Goal: Information Seeking & Learning: Learn about a topic

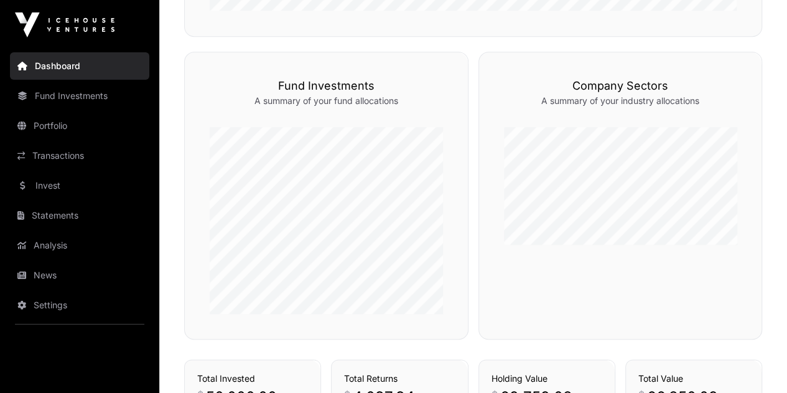
scroll to position [809, 0]
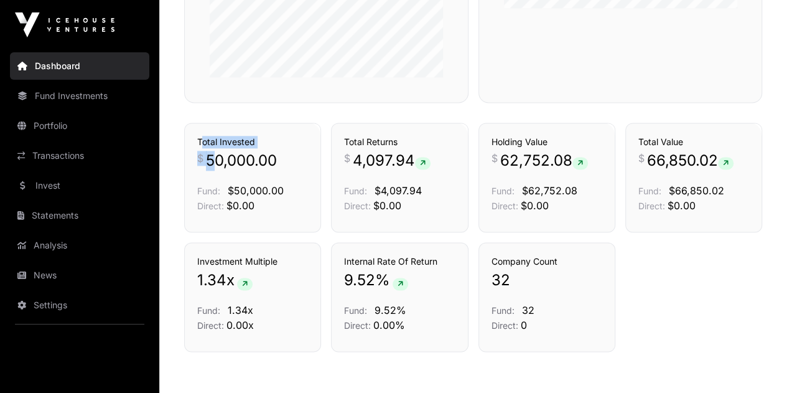
drag, startPoint x: 215, startPoint y: 155, endPoint x: 361, endPoint y: 163, distance: 145.9
click at [345, 162] on div "Transactions Total Invested $ 50,000.00 Fund: $50,000.00 Direct: $0.00 Transact…" at bounding box center [473, 178] width 578 height 110
click at [680, 299] on div "Investment Multiple 1.34 x Fund: 1.34x Direct: 0.00x Internal Rate Of Return 9.…" at bounding box center [473, 297] width 578 height 110
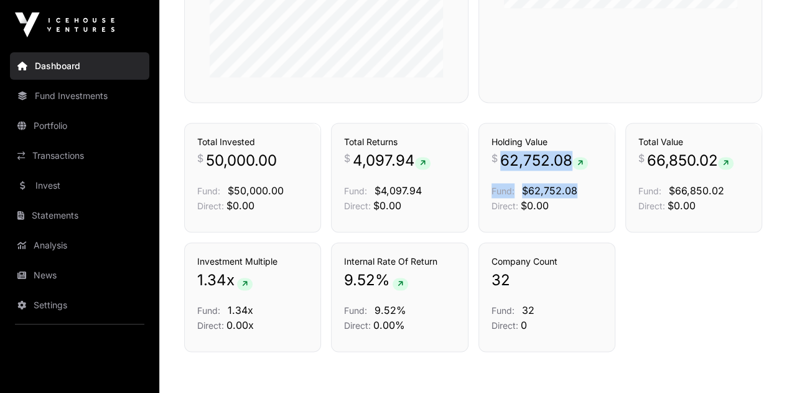
drag, startPoint x: 500, startPoint y: 161, endPoint x: 578, endPoint y: 170, distance: 78.3
click at [578, 170] on div "Holding Value $ 62,752.08 Fund: $62,752.08 Direct: $0.00" at bounding box center [547, 174] width 111 height 77
click at [678, 288] on div "Investment Multiple 1.34 x Fund: 1.34x Direct: 0.00x Internal Rate Of Return 9.…" at bounding box center [473, 297] width 578 height 110
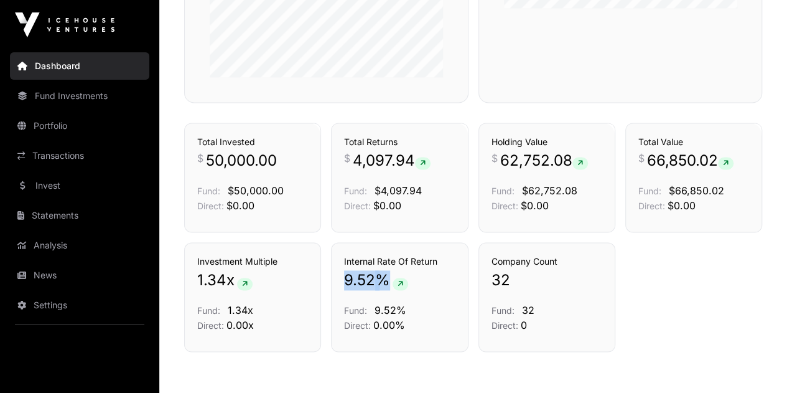
drag, startPoint x: 344, startPoint y: 281, endPoint x: 451, endPoint y: 289, distance: 107.4
click at [436, 288] on p "9.52 %" at bounding box center [399, 280] width 111 height 20
click at [676, 309] on div "Investment Multiple 1.34 x Fund: 1.34x Direct: 0.00x Internal Rate Of Return 9.…" at bounding box center [473, 297] width 578 height 110
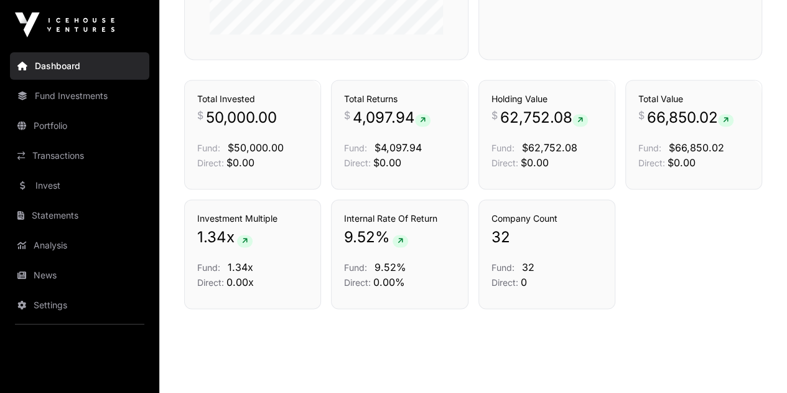
scroll to position [871, 0]
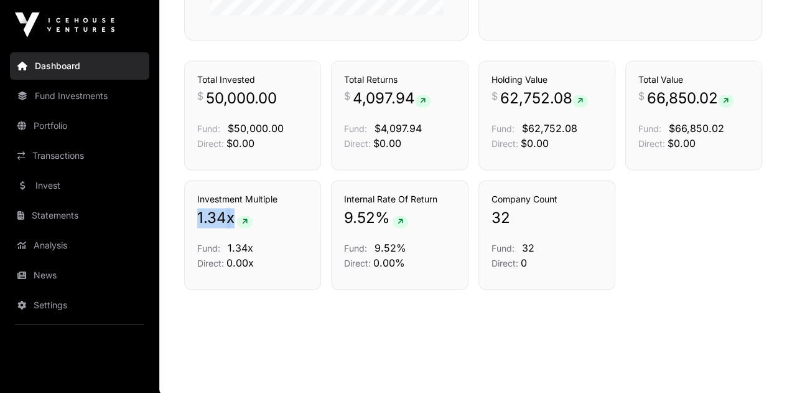
drag, startPoint x: 250, startPoint y: 220, endPoint x: 366, endPoint y: 236, distance: 117.5
click at [279, 224] on div "Investment Multiple 1.34 x Fund: 1.34x Direct: 0.00x" at bounding box center [252, 235] width 137 height 110
click at [673, 271] on div "Investment Multiple 1.34 x Fund: 1.34x Direct: 0.00x Internal Rate Of Return 9.…" at bounding box center [473, 235] width 578 height 110
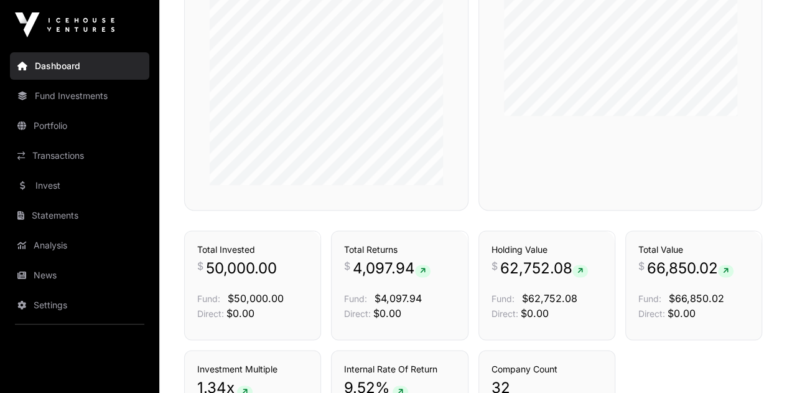
scroll to position [685, 0]
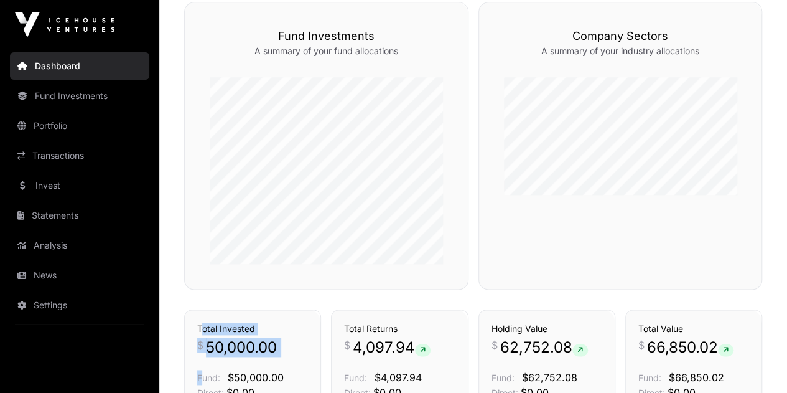
drag, startPoint x: 202, startPoint y: 316, endPoint x: 282, endPoint y: 339, distance: 83.7
click at [271, 337] on div "Transactions Total Invested $ 50,000.00 Fund: $50,000.00 Direct: $0.00" at bounding box center [252, 364] width 137 height 110
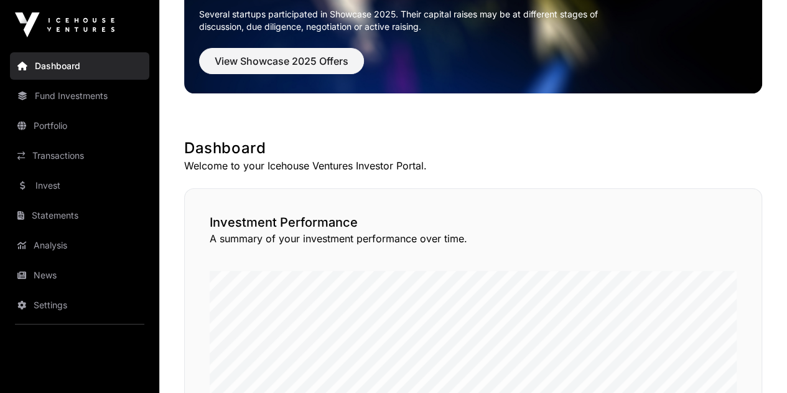
scroll to position [0, 0]
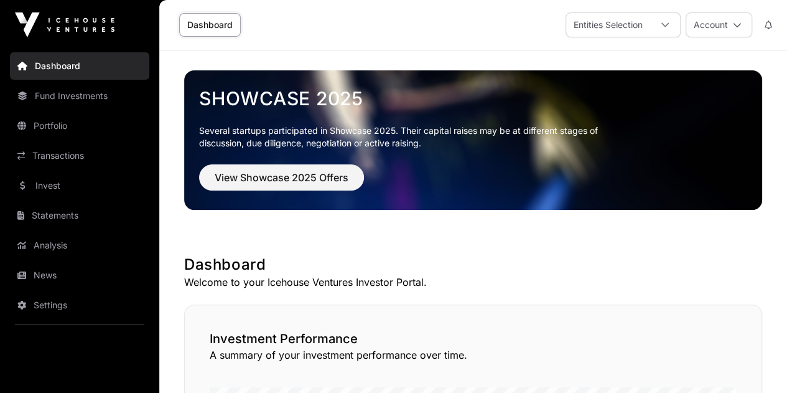
click at [59, 104] on link "Fund Investments" at bounding box center [79, 95] width 139 height 27
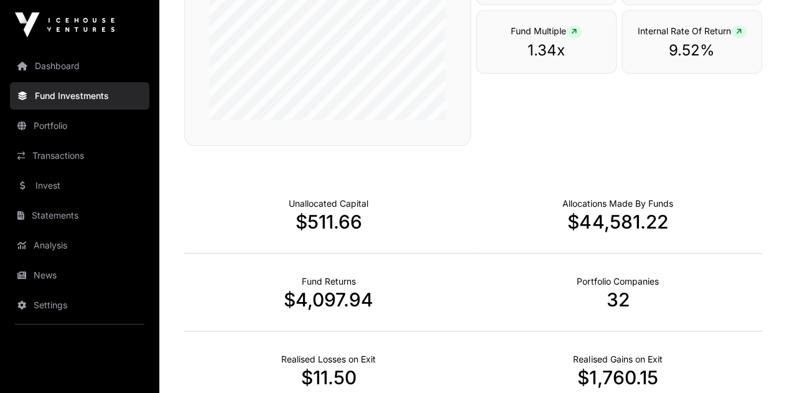
scroll to position [622, 0]
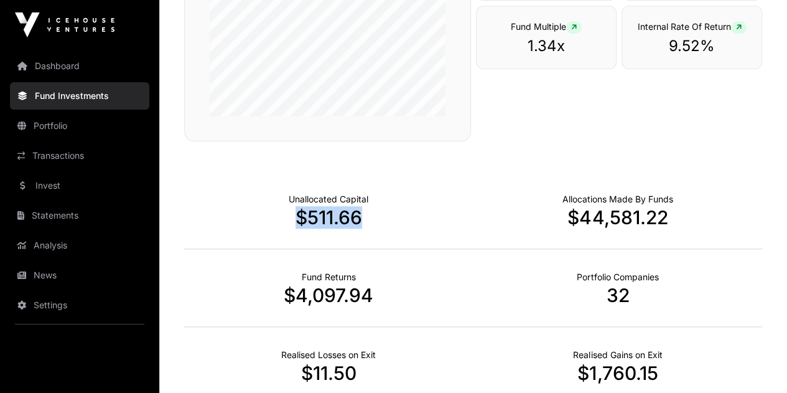
drag, startPoint x: 336, startPoint y: 232, endPoint x: 447, endPoint y: 240, distance: 111.1
click at [434, 240] on div "Unallocated Capital $511.66" at bounding box center [328, 210] width 289 height 78
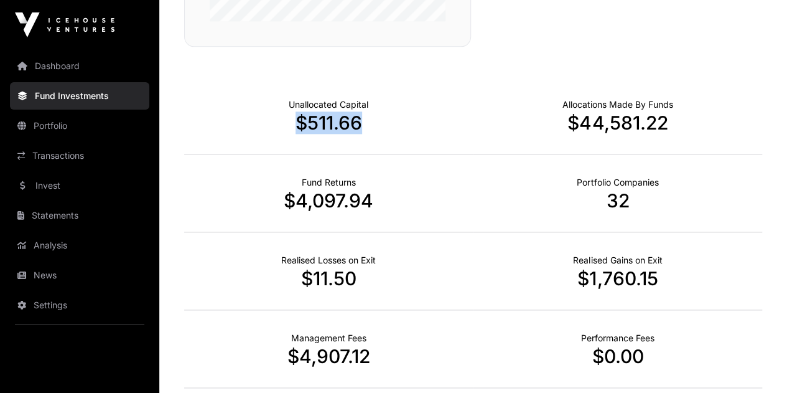
scroll to position [747, 0]
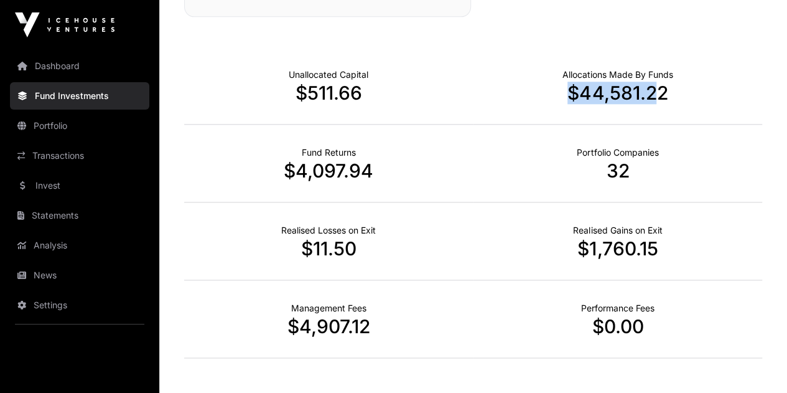
drag, startPoint x: 632, startPoint y: 114, endPoint x: 703, endPoint y: 114, distance: 71.0
click at [685, 114] on div "Allocations Made By Funds $44,581.22" at bounding box center [618, 86] width 289 height 78
click at [706, 115] on div "Allocations Made By Funds $44,581.22" at bounding box center [618, 86] width 289 height 78
drag, startPoint x: 705, startPoint y: 113, endPoint x: 556, endPoint y: 108, distance: 148.9
click at [557, 108] on div "Allocations Made By Funds $44,581.22" at bounding box center [618, 86] width 289 height 78
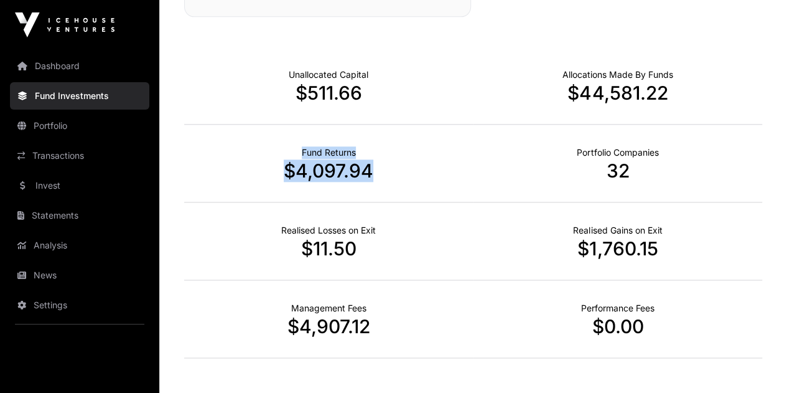
drag, startPoint x: 275, startPoint y: 169, endPoint x: 398, endPoint y: 176, distance: 123.4
click at [398, 176] on div "Fund Returns $4,097.94" at bounding box center [328, 163] width 289 height 78
click at [424, 182] on p "$4,097.94" at bounding box center [328, 170] width 289 height 22
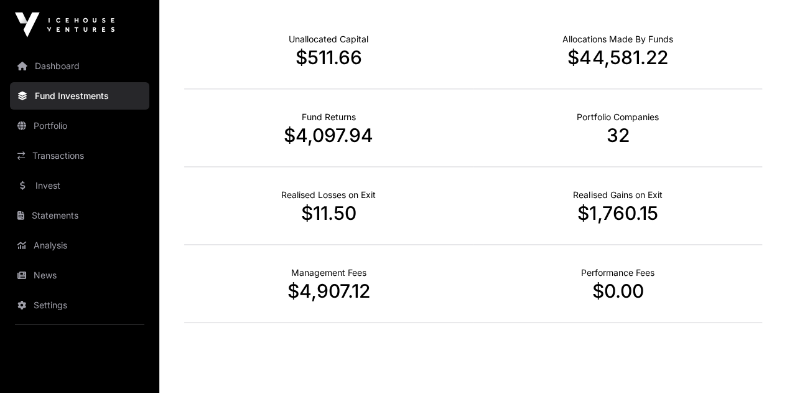
scroll to position [809, 0]
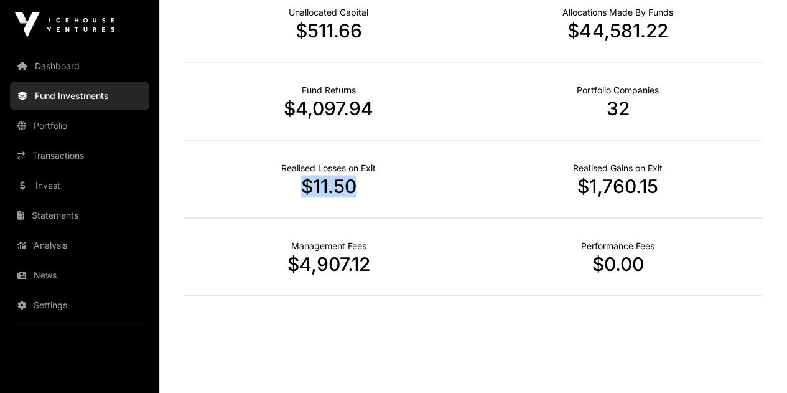
drag, startPoint x: 293, startPoint y: 209, endPoint x: 397, endPoint y: 210, distance: 104.6
click at [397, 210] on div "Realised Losses on Exit $11.50" at bounding box center [328, 179] width 289 height 78
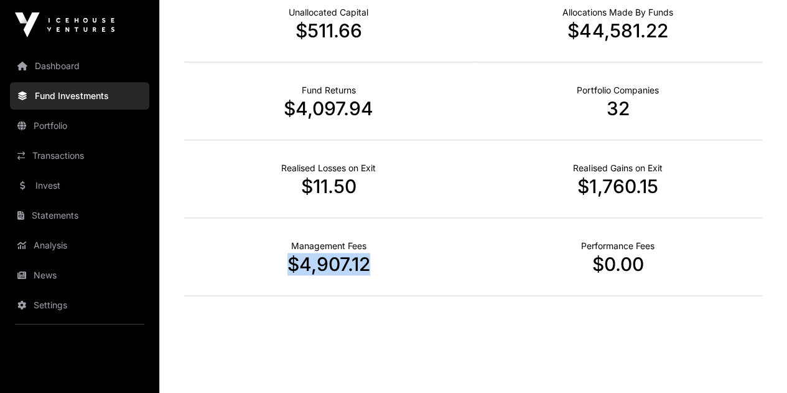
drag, startPoint x: 290, startPoint y: 279, endPoint x: 401, endPoint y: 289, distance: 111.2
click at [400, 289] on div "Management Fees $4,907.12" at bounding box center [328, 257] width 289 height 78
click at [405, 289] on div "Management Fees $4,907.12" at bounding box center [328, 257] width 289 height 78
drag, startPoint x: 368, startPoint y: 278, endPoint x: 268, endPoint y: 265, distance: 101.1
click at [275, 274] on div "Management Fees $4,907.12" at bounding box center [328, 257] width 289 height 78
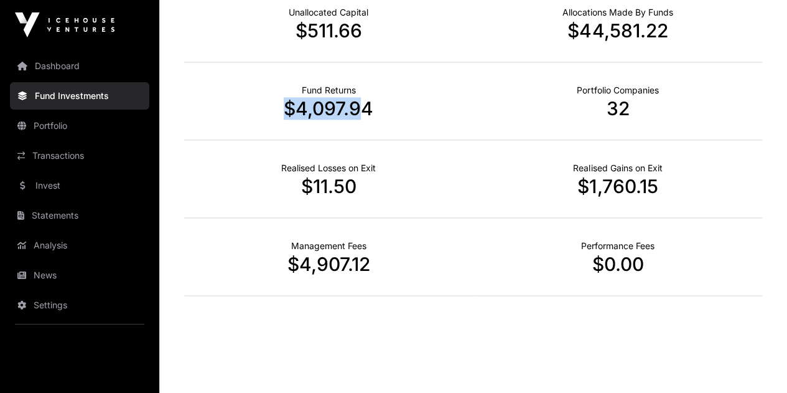
drag, startPoint x: 408, startPoint y: 123, endPoint x: 453, endPoint y: 124, distance: 44.8
click at [429, 120] on p "$4,097.94" at bounding box center [328, 108] width 289 height 22
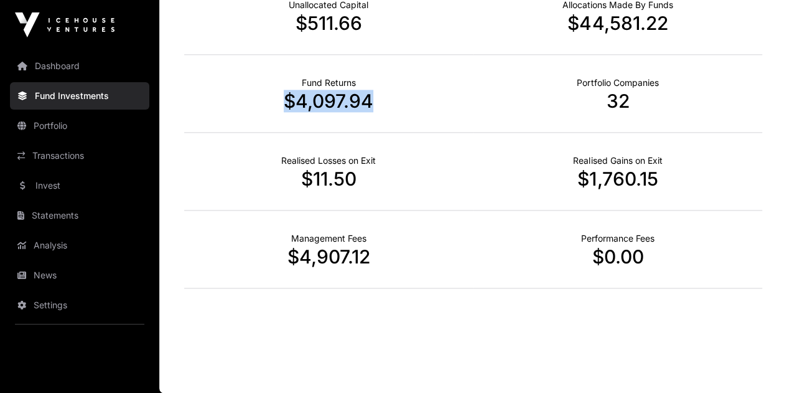
scroll to position [825, 0]
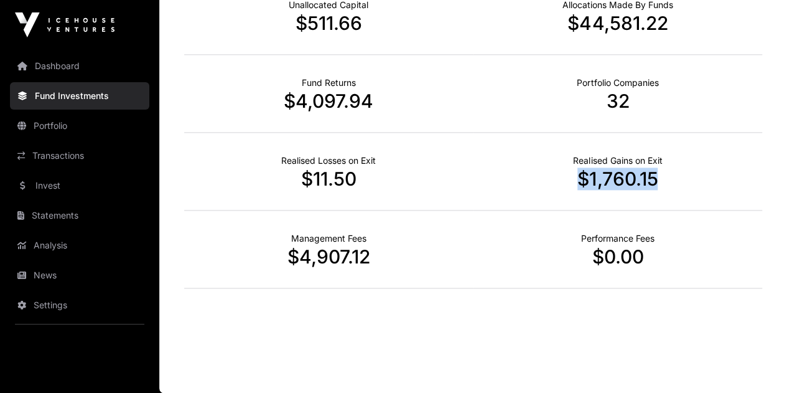
drag, startPoint x: 664, startPoint y: 179, endPoint x: 527, endPoint y: 179, distance: 137.6
click at [527, 179] on p "$1,760.15" at bounding box center [618, 178] width 289 height 22
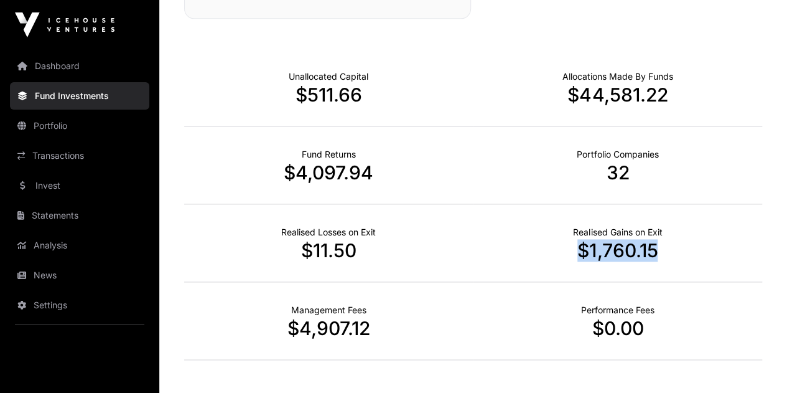
scroll to position [763, 0]
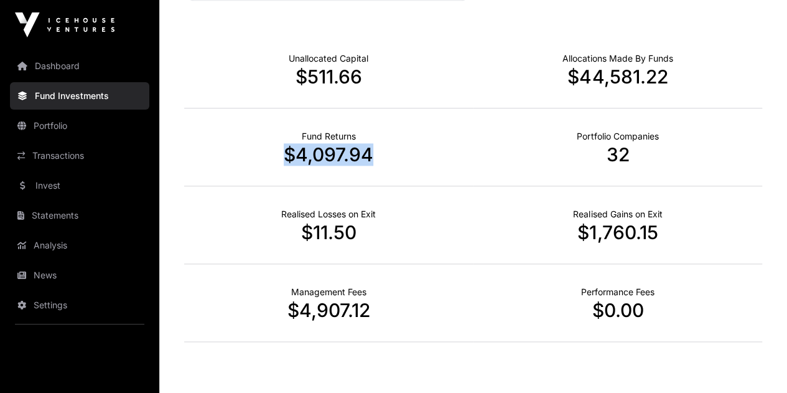
drag, startPoint x: 260, startPoint y: 165, endPoint x: 414, endPoint y: 172, distance: 153.9
click at [414, 166] on p "$4,097.94" at bounding box center [328, 154] width 289 height 22
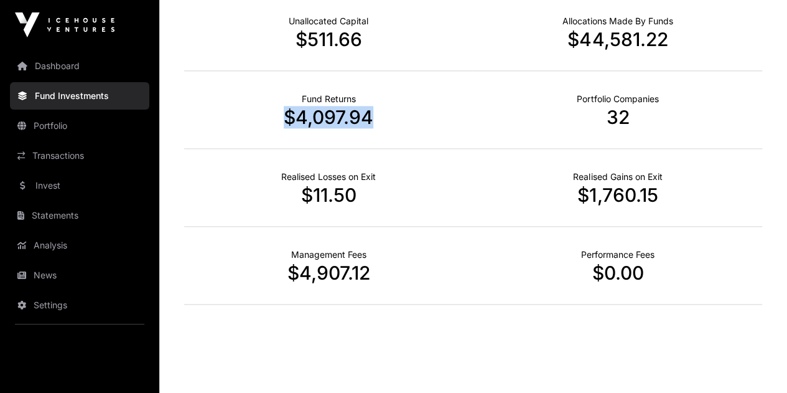
scroll to position [825, 0]
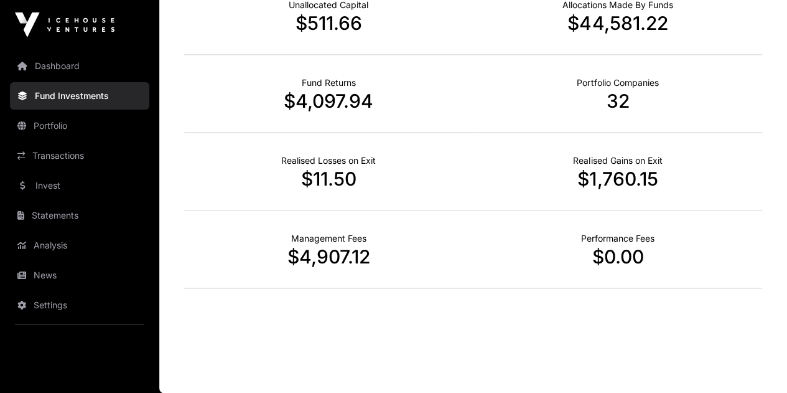
click at [654, 186] on p "$1,760.15" at bounding box center [618, 178] width 289 height 22
drag, startPoint x: 670, startPoint y: 182, endPoint x: 532, endPoint y: 181, distance: 138.2
click at [532, 181] on p "$1,760.15" at bounding box center [618, 178] width 289 height 22
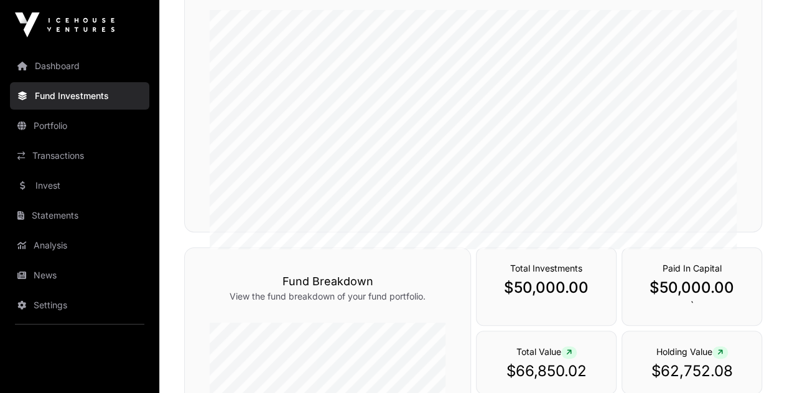
scroll to position [203, 0]
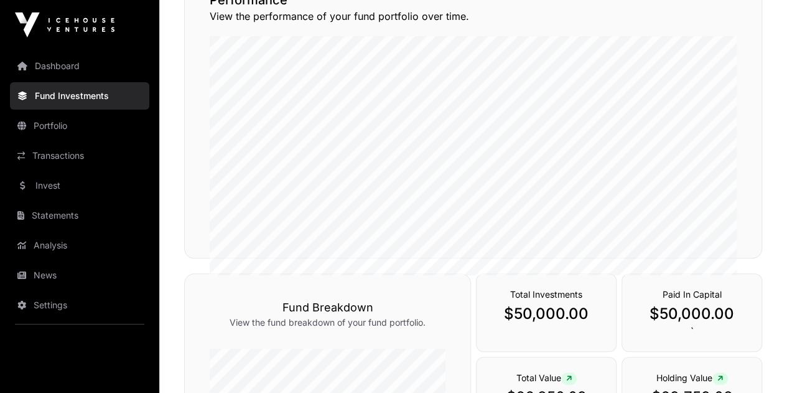
click at [64, 246] on link "Analysis" at bounding box center [79, 245] width 139 height 27
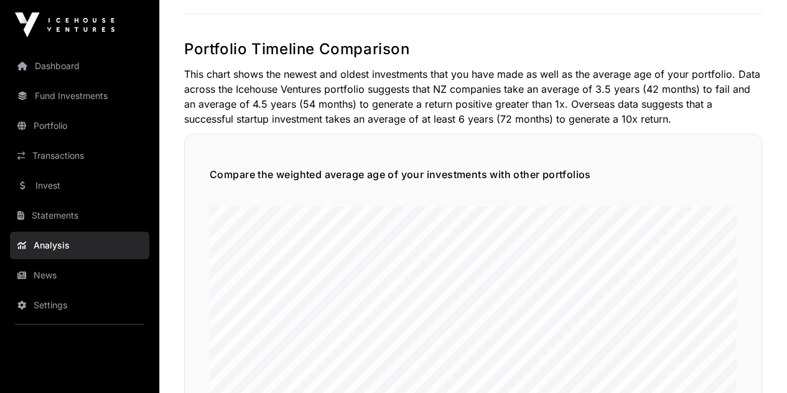
scroll to position [1245, 0]
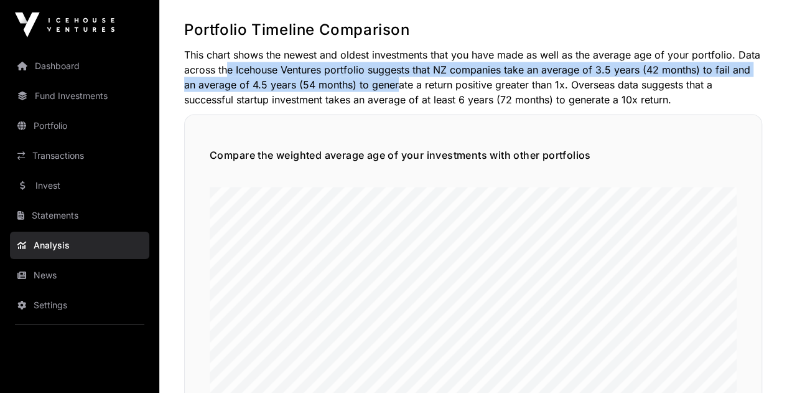
drag, startPoint x: 223, startPoint y: 65, endPoint x: 467, endPoint y: 95, distance: 245.8
click at [457, 95] on p "This chart shows the newest and oldest investments that you have made as well a…" at bounding box center [473, 77] width 578 height 60
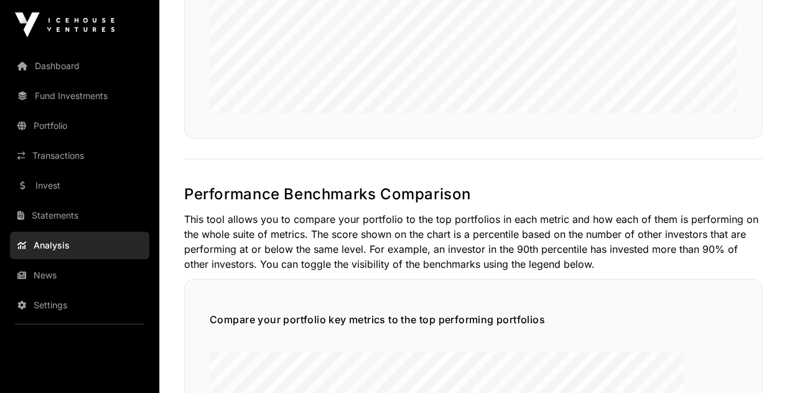
scroll to position [1743, 0]
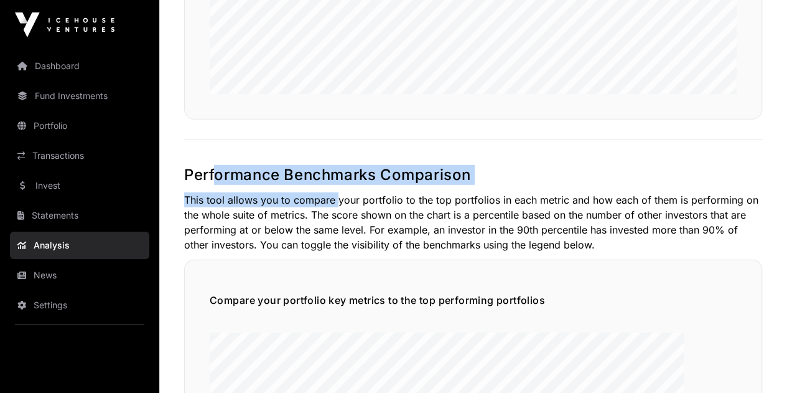
drag, startPoint x: 209, startPoint y: 177, endPoint x: 393, endPoint y: 215, distance: 187.4
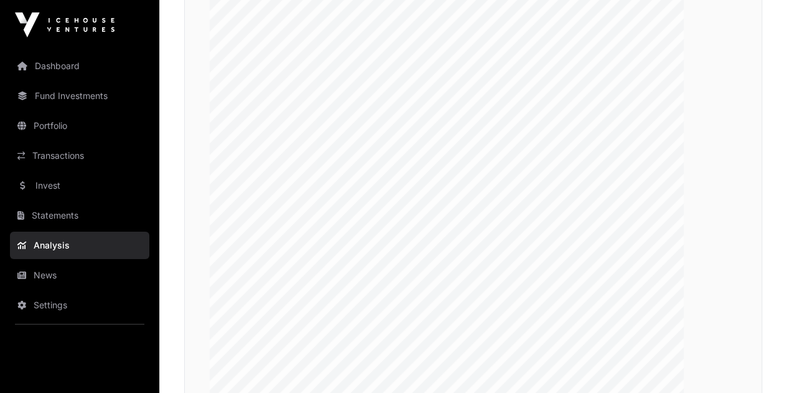
scroll to position [2116, 0]
click at [60, 222] on link "Statements" at bounding box center [79, 215] width 139 height 27
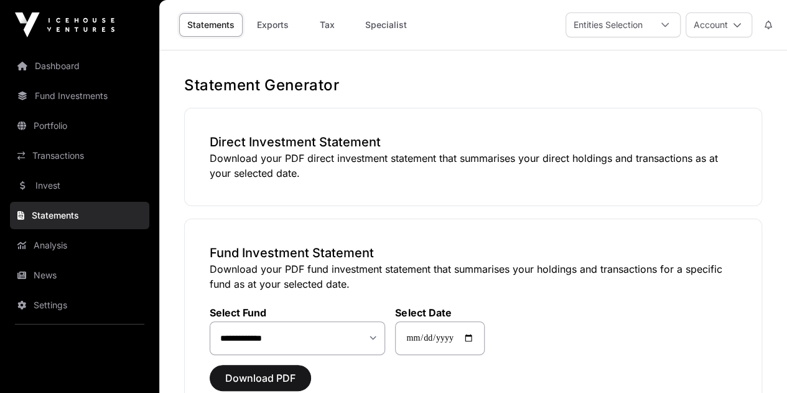
click at [80, 122] on link "Portfolio" at bounding box center [79, 125] width 139 height 27
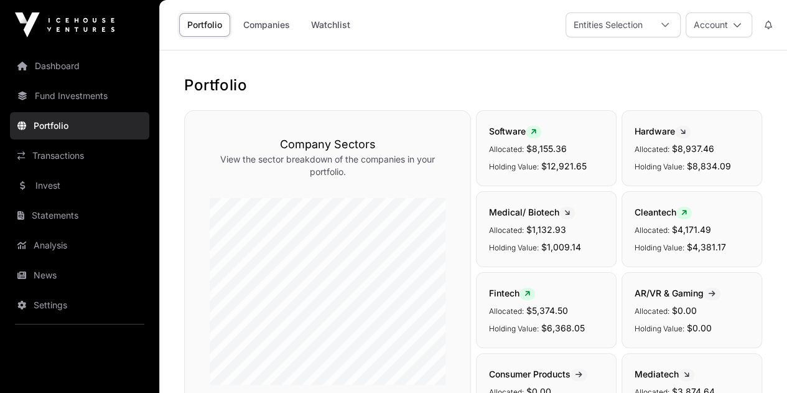
click at [249, 22] on link "Companies" at bounding box center [266, 25] width 63 height 24
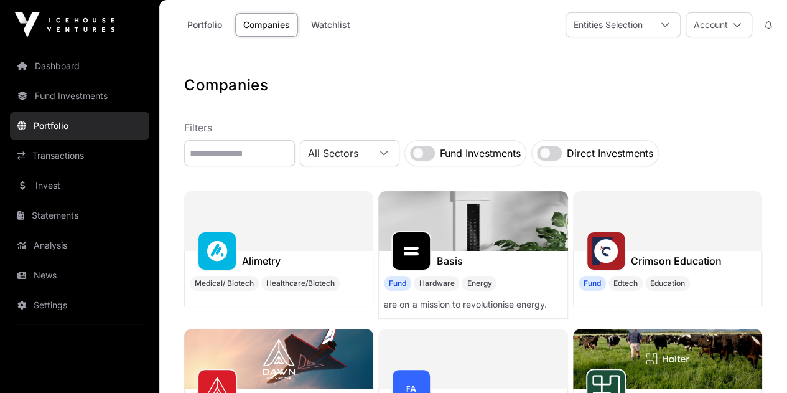
click at [581, 143] on nav "Filters All Sectors Fund Investments Direct Investments" at bounding box center [473, 143] width 578 height 46
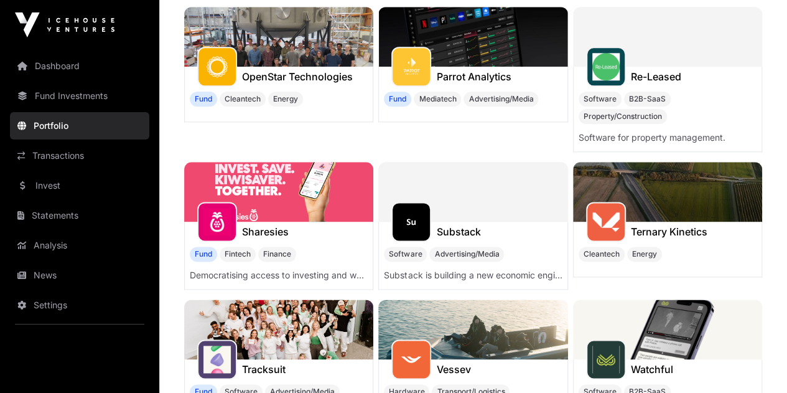
scroll to position [685, 0]
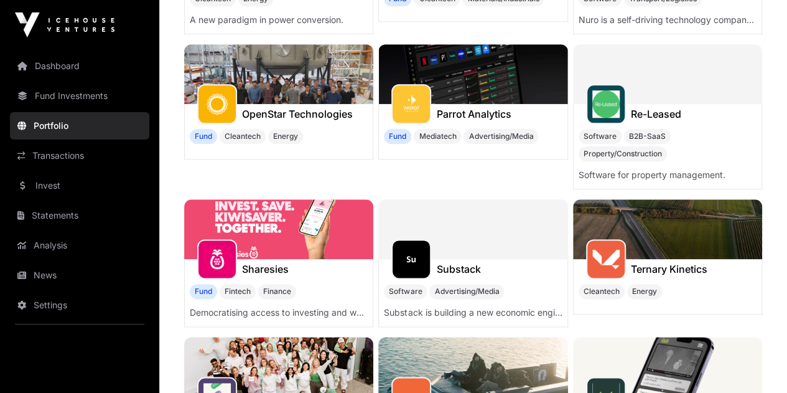
drag, startPoint x: 238, startPoint y: 162, endPoint x: 221, endPoint y: 141, distance: 26.5
click at [392, 239] on div at bounding box center [412, 259] width 40 height 40
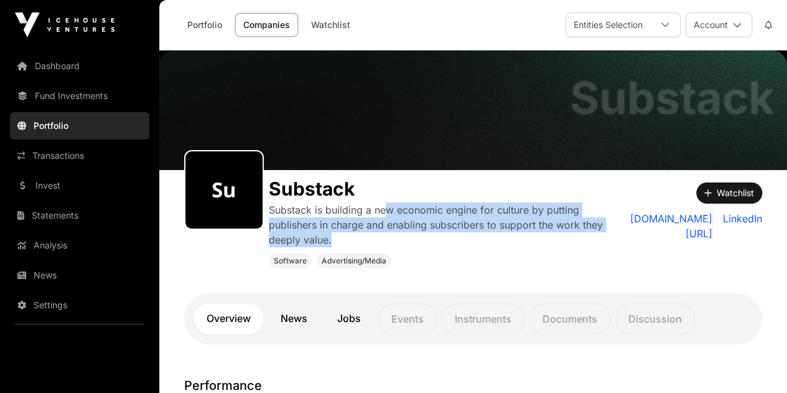
drag, startPoint x: 390, startPoint y: 205, endPoint x: 335, endPoint y: 235, distance: 62.7
click at [341, 236] on p "Substack is building a new economic engine for culture by putting publishers in…" at bounding box center [438, 224] width 339 height 45
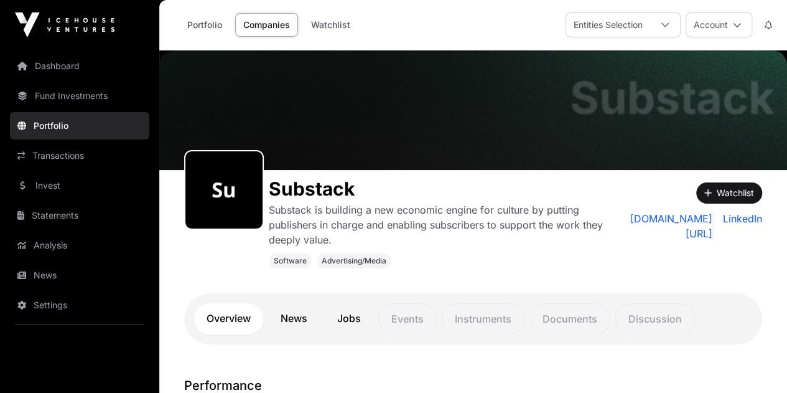
click at [289, 214] on p "Substack is building a new economic engine for culture by putting publishers in…" at bounding box center [438, 224] width 339 height 45
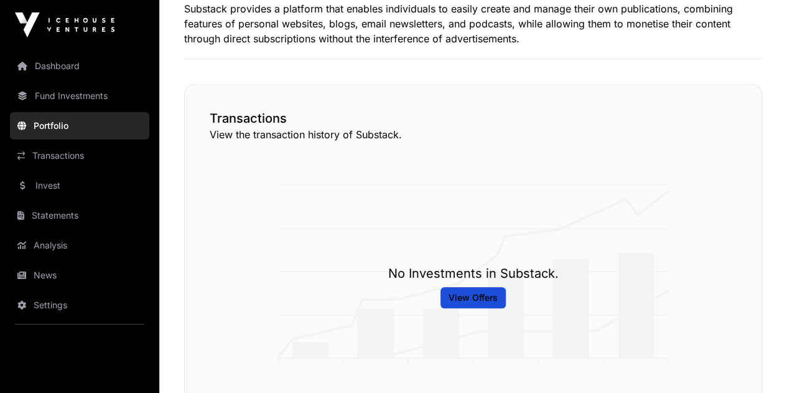
scroll to position [373, 0]
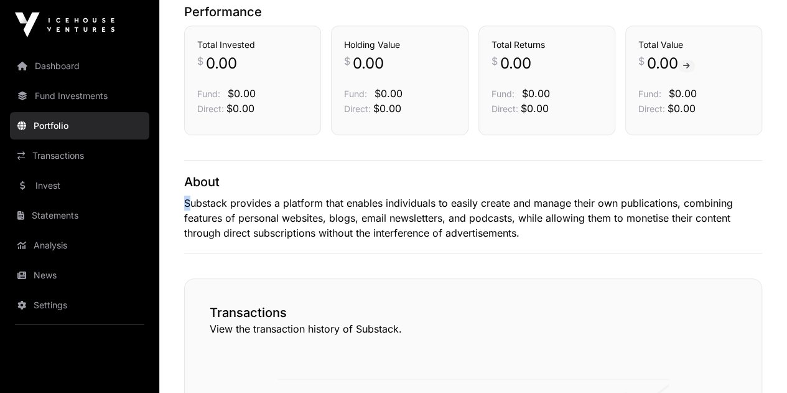
drag, startPoint x: 193, startPoint y: 207, endPoint x: 523, endPoint y: 240, distance: 331.5
click at [512, 241] on div "About Substack provides a platform that enables individuals to easily create an…" at bounding box center [473, 206] width 578 height 93
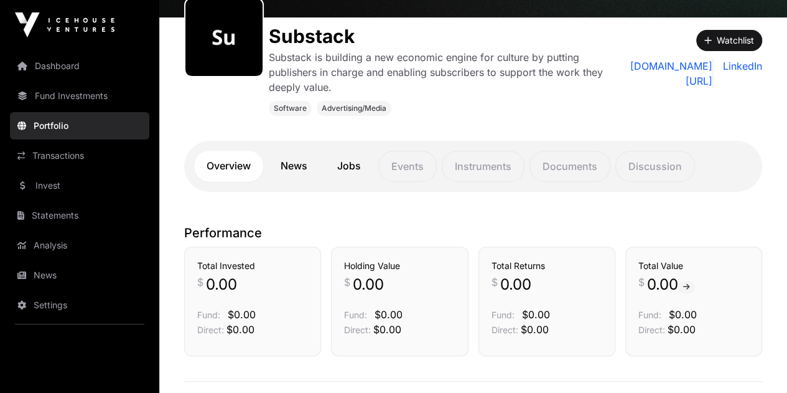
scroll to position [0, 0]
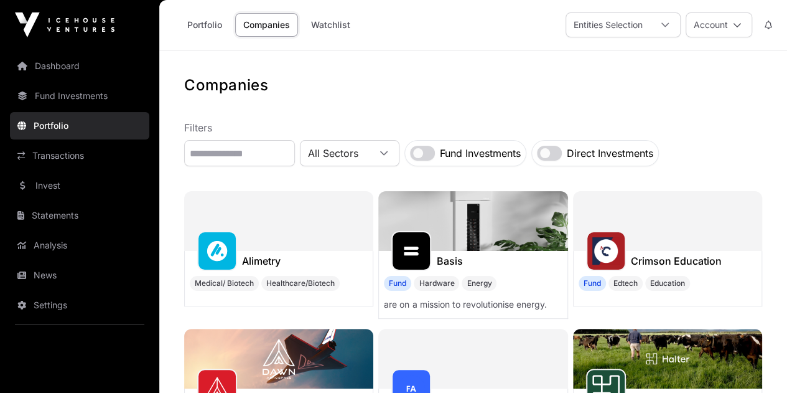
click at [190, 30] on link "Portfolio" at bounding box center [204, 25] width 51 height 24
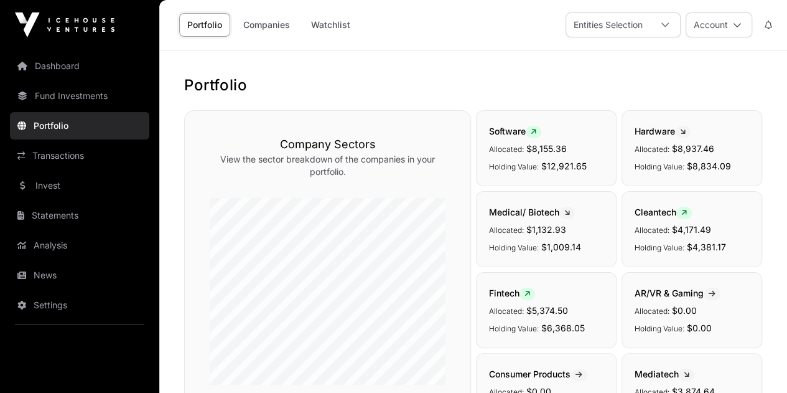
click at [275, 22] on link "Companies" at bounding box center [266, 25] width 63 height 24
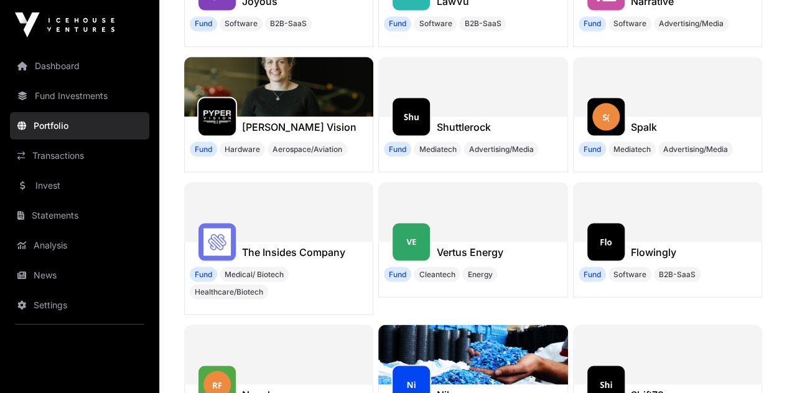
scroll to position [1073, 0]
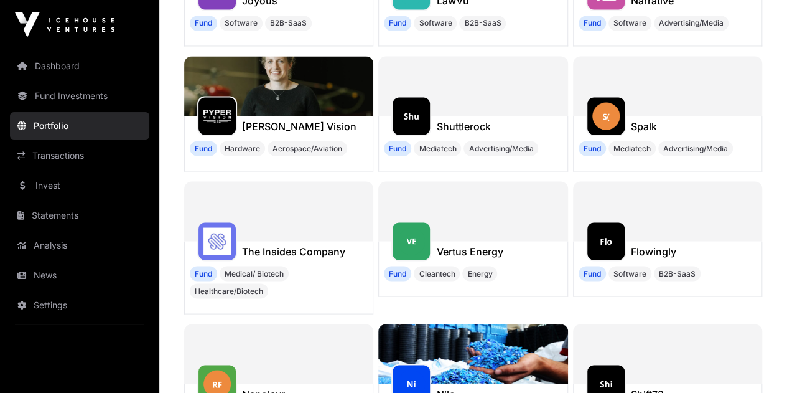
click at [574, 383] on div "Shift72" at bounding box center [668, 393] width 188 height 20
click at [593, 370] on img at bounding box center [606, 383] width 27 height 27
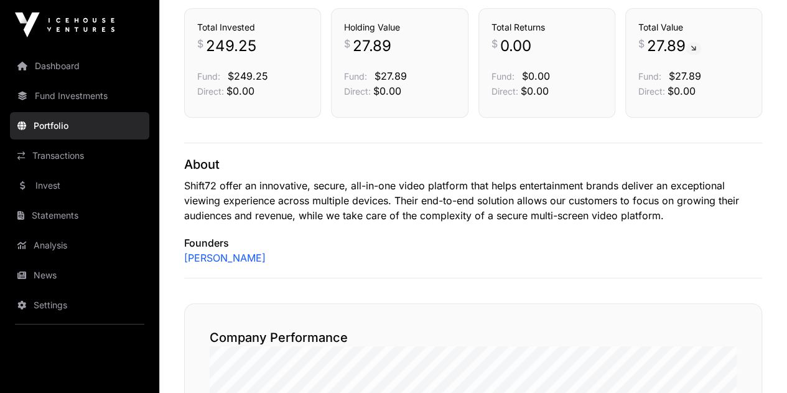
scroll to position [373, 0]
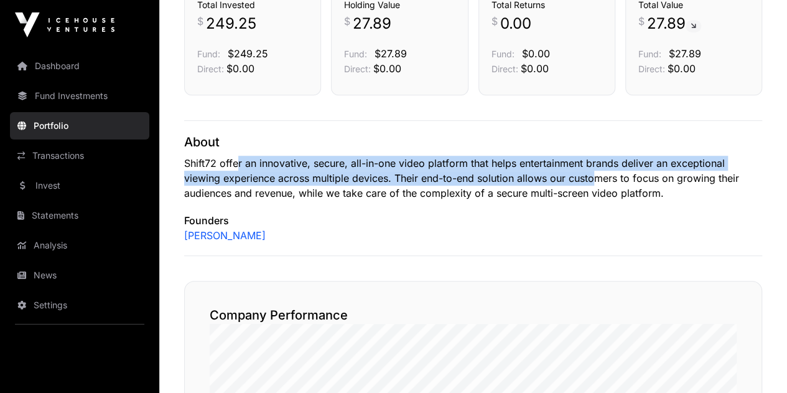
drag, startPoint x: 239, startPoint y: 158, endPoint x: 599, endPoint y: 180, distance: 360.4
click at [599, 180] on p "Shift72 offer an innovative, secure, all-in-one video platform that helps enter…" at bounding box center [473, 178] width 578 height 45
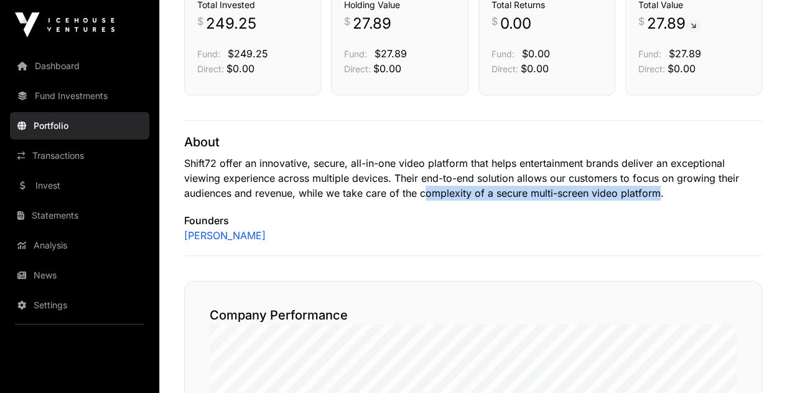
drag, startPoint x: 655, startPoint y: 192, endPoint x: 402, endPoint y: 187, distance: 252.8
click at [402, 187] on p "Shift72 offer an innovative, secure, all-in-one video platform that helps enter…" at bounding box center [473, 178] width 578 height 45
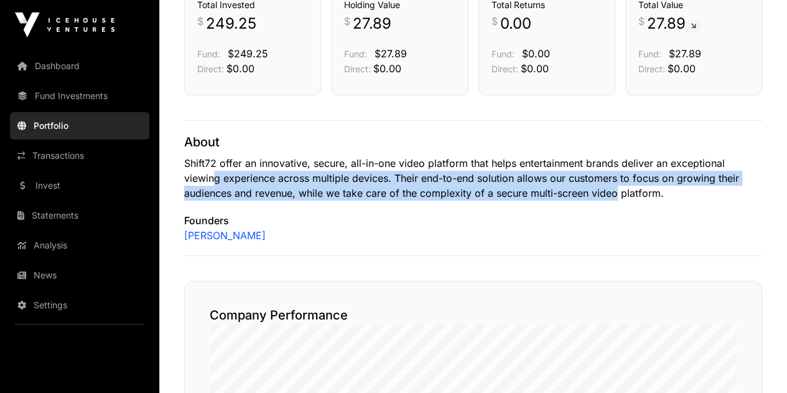
drag, startPoint x: 242, startPoint y: 179, endPoint x: 644, endPoint y: 192, distance: 402.3
click at [632, 192] on p "Shift72 offer an innovative, secure, all-in-one video platform that helps enter…" at bounding box center [473, 178] width 578 height 45
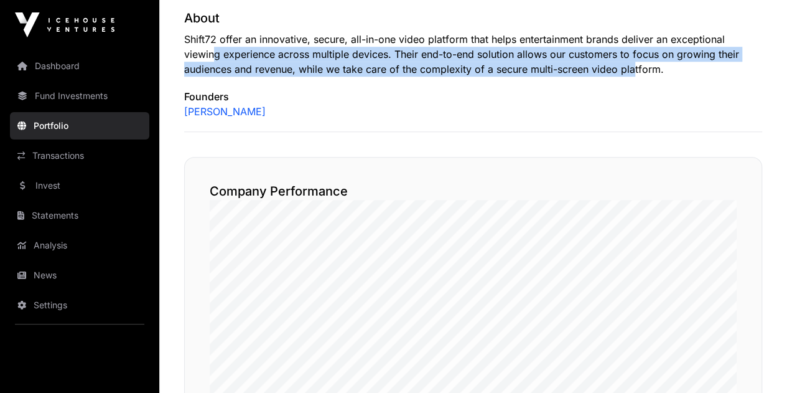
scroll to position [498, 0]
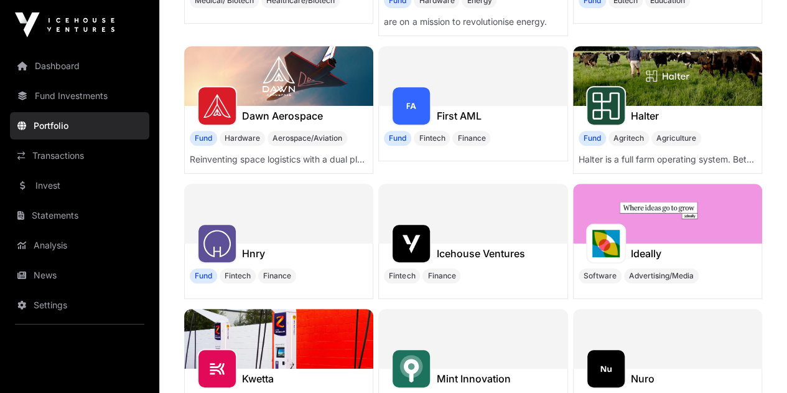
scroll to position [256, 0]
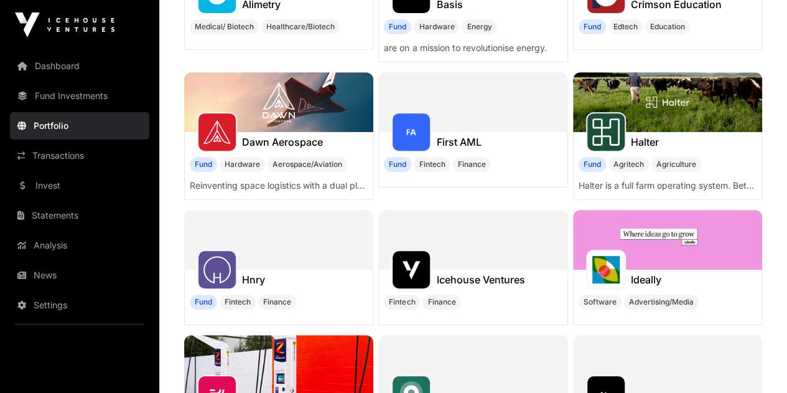
click at [525, 272] on h1 "Icehouse Ventures" at bounding box center [480, 279] width 88 height 15
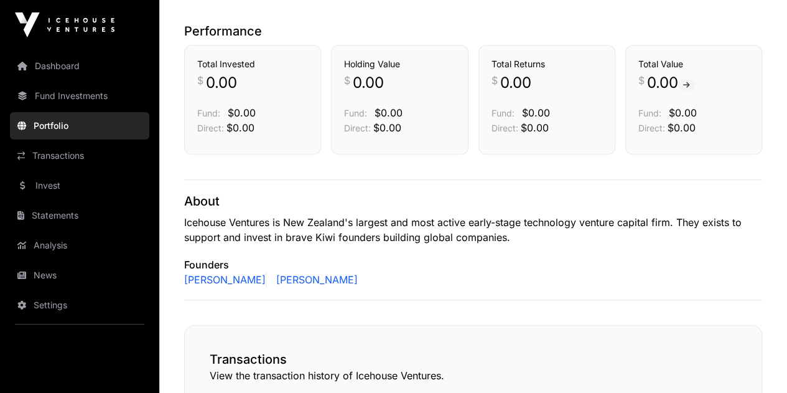
scroll to position [311, 0]
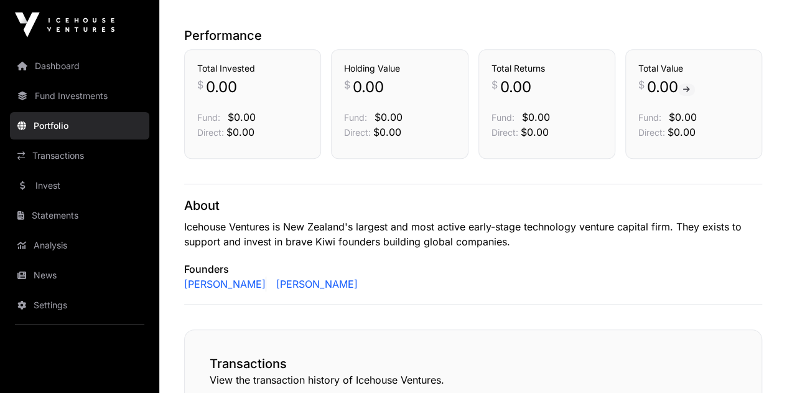
drag, startPoint x: 446, startPoint y: 252, endPoint x: 492, endPoint y: 252, distance: 46.1
click at [471, 252] on div "About Icehouse Ventures is New Zealand's largest and most active early-stage te…" at bounding box center [473, 244] width 578 height 121
click at [523, 262] on p "Founders" at bounding box center [473, 268] width 578 height 15
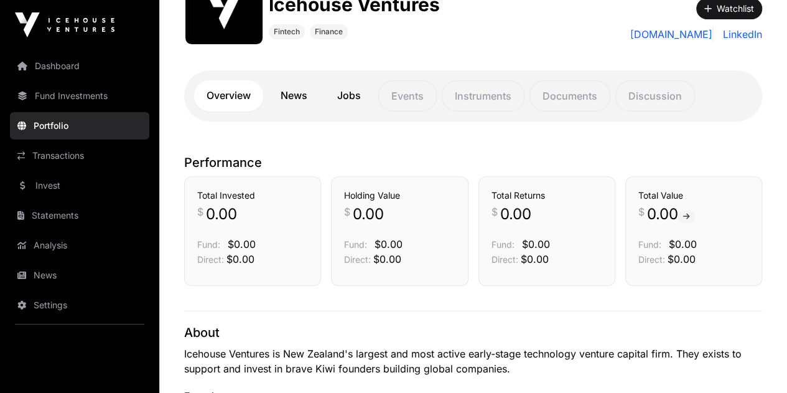
scroll to position [0, 0]
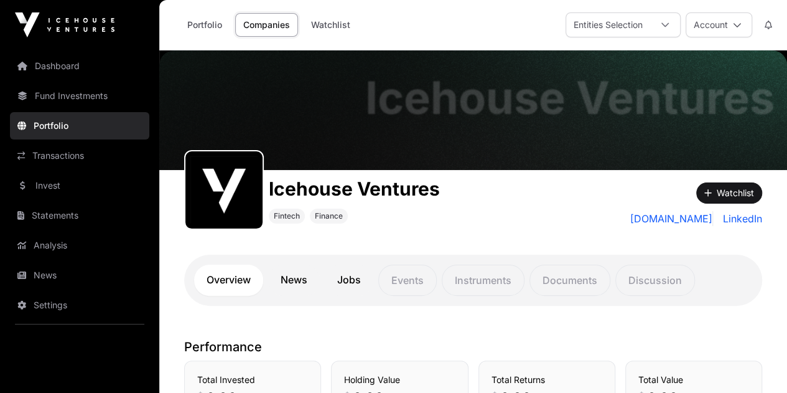
click at [296, 281] on link "News" at bounding box center [294, 280] width 52 height 31
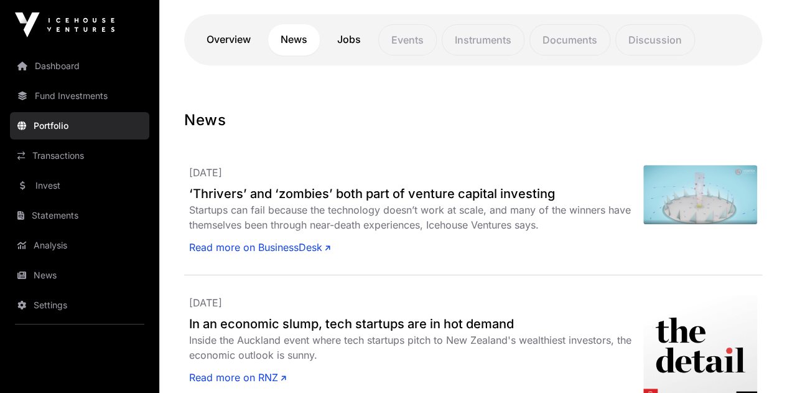
scroll to position [249, 0]
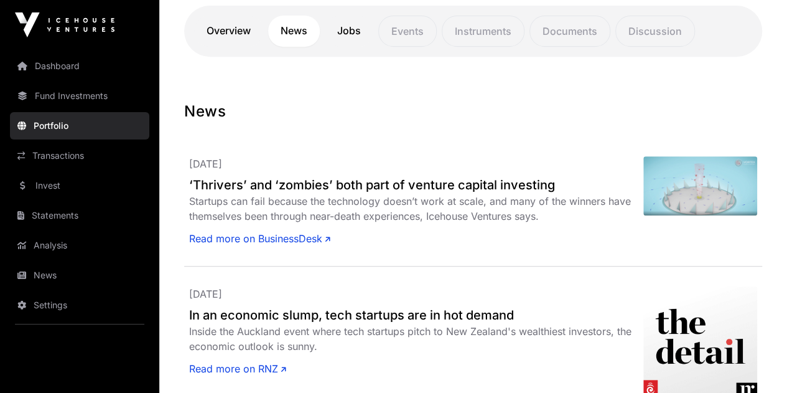
click at [350, 29] on link "Jobs" at bounding box center [349, 31] width 49 height 31
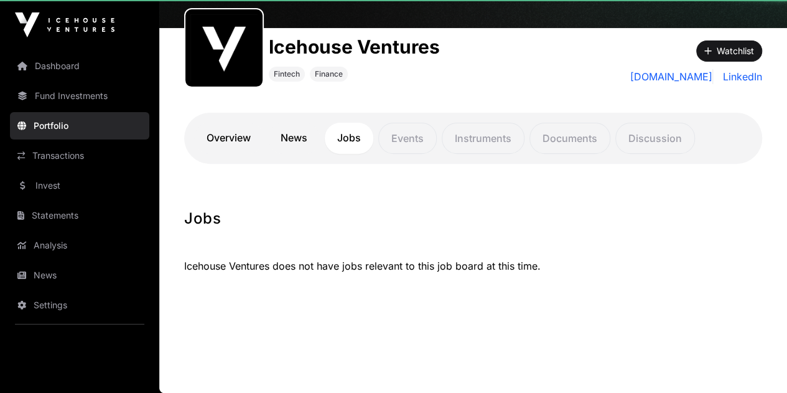
scroll to position [141, 0]
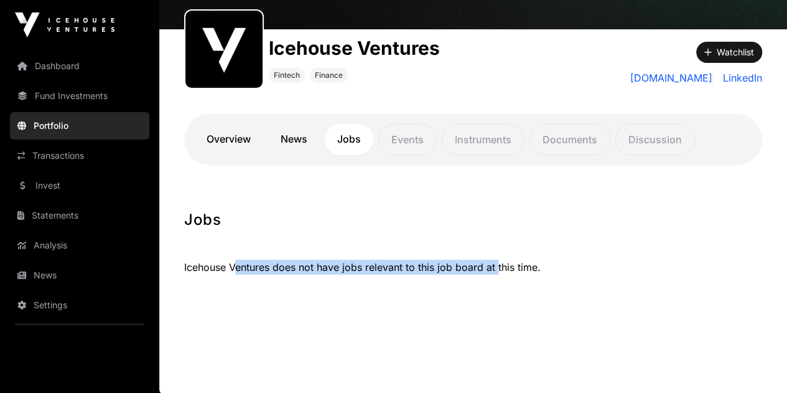
drag, startPoint x: 400, startPoint y: 285, endPoint x: 523, endPoint y: 297, distance: 123.8
click at [512, 297] on div "Jobs Icehouse Ventures does not have jobs relevant to this job board at this ti…" at bounding box center [473, 257] width 628 height 95
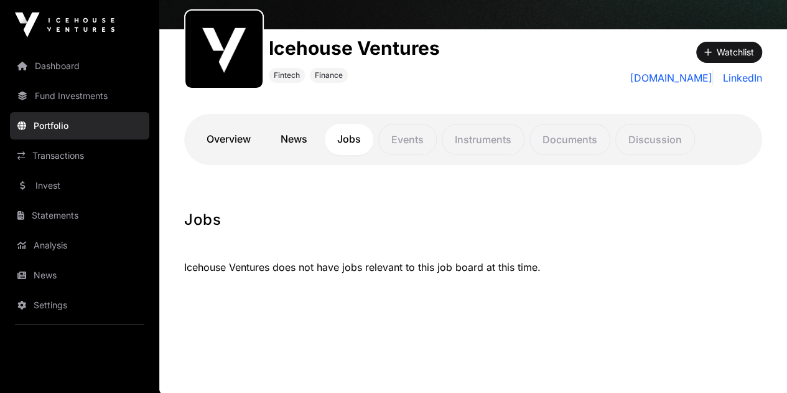
drag, startPoint x: 565, startPoint y: 276, endPoint x: 329, endPoint y: 193, distance: 250.0
click at [564, 274] on div "Icehouse Ventures does not have jobs relevant to this job board at this time." at bounding box center [473, 267] width 578 height 45
click at [223, 146] on link "Overview" at bounding box center [228, 139] width 69 height 31
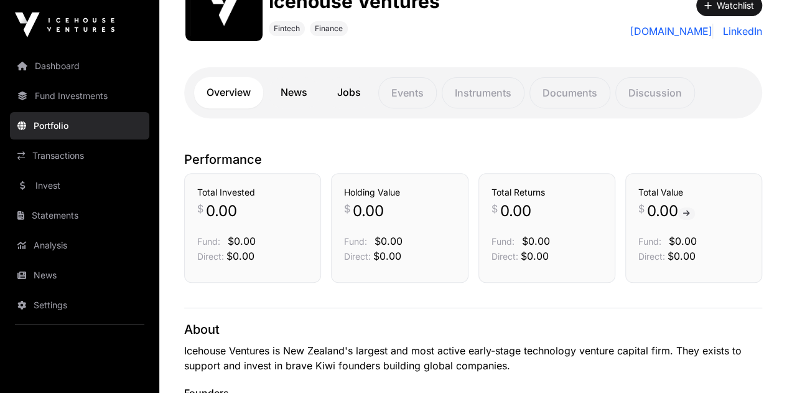
scroll to position [327, 0]
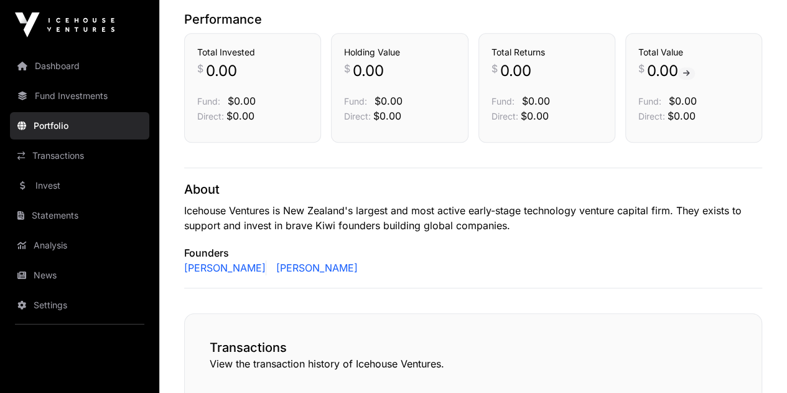
drag, startPoint x: 215, startPoint y: 78, endPoint x: 436, endPoint y: 185, distance: 244.7
click at [426, 182] on div "Performance Total Invested $ 0.00 Fund: $0.00 Direct: $0.00 Holding Value $ 0.0…" at bounding box center [473, 347] width 628 height 672
click at [451, 203] on p "Icehouse Ventures is New Zealand's largest and most active early-stage technolo…" at bounding box center [473, 218] width 578 height 30
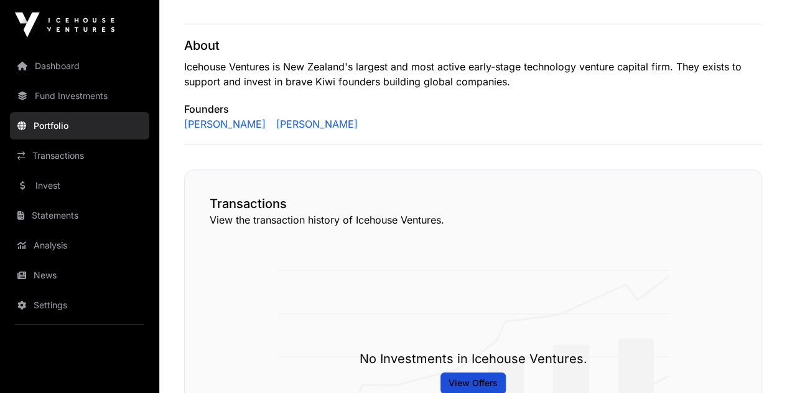
scroll to position [701, 0]
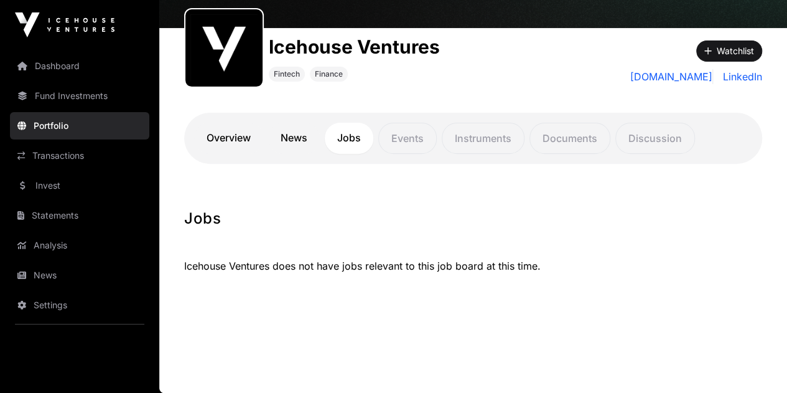
scroll to position [141, 0]
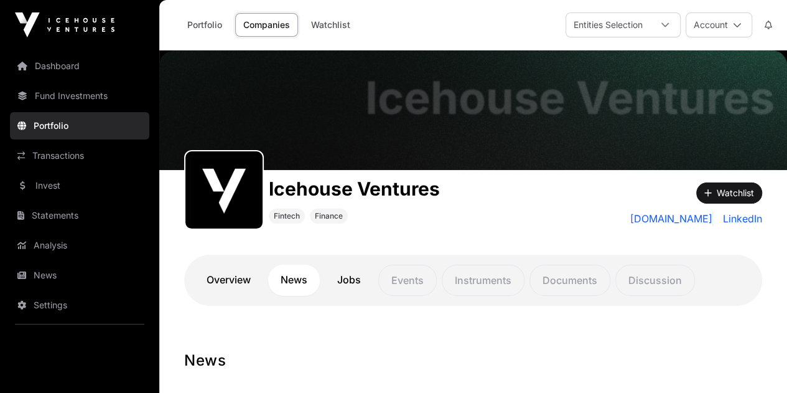
click at [53, 62] on link "Dashboard" at bounding box center [79, 65] width 139 height 27
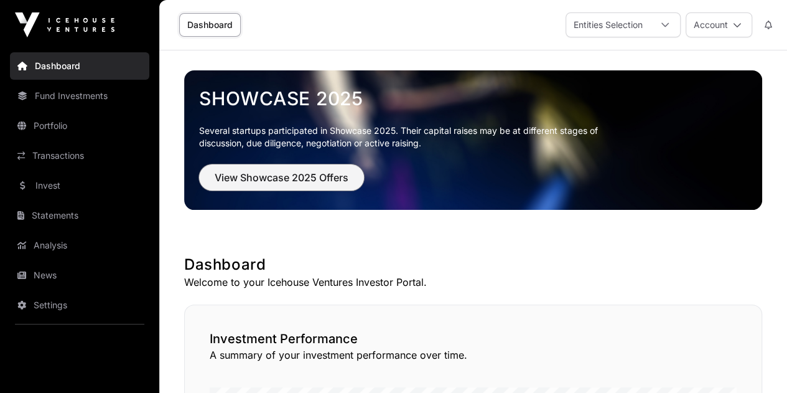
click at [302, 182] on span "View Showcase 2025 Offers" at bounding box center [282, 177] width 134 height 15
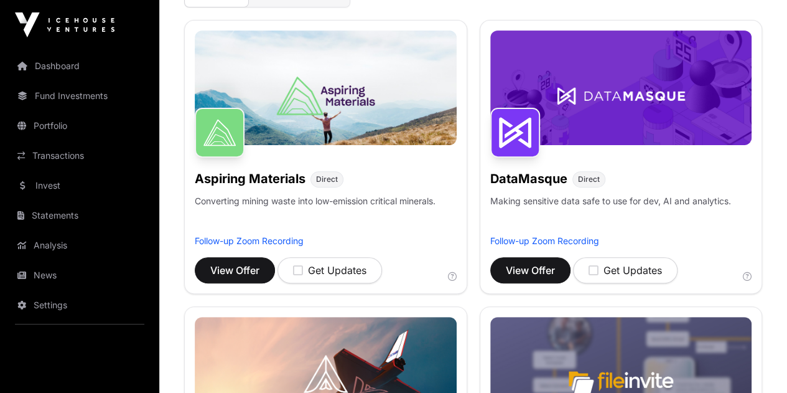
scroll to position [187, 0]
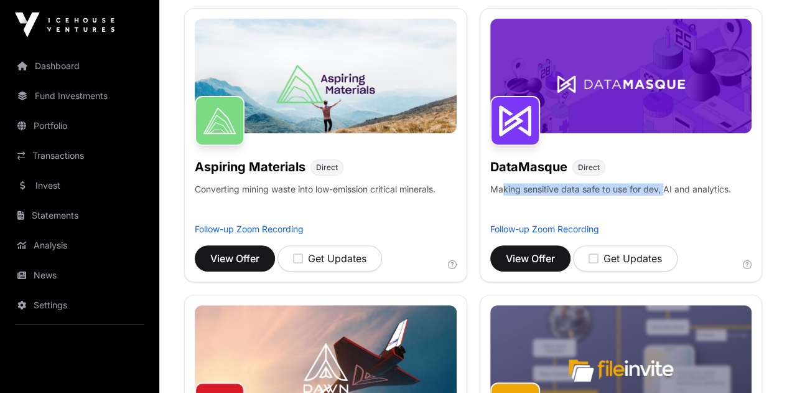
drag, startPoint x: 406, startPoint y: 192, endPoint x: 434, endPoint y: 209, distance: 32.3
click at [490, 202] on p "Making sensitive data safe to use for dev, AI and analytics." at bounding box center [610, 203] width 241 height 40
drag, startPoint x: 472, startPoint y: 211, endPoint x: 371, endPoint y: 206, distance: 101.6
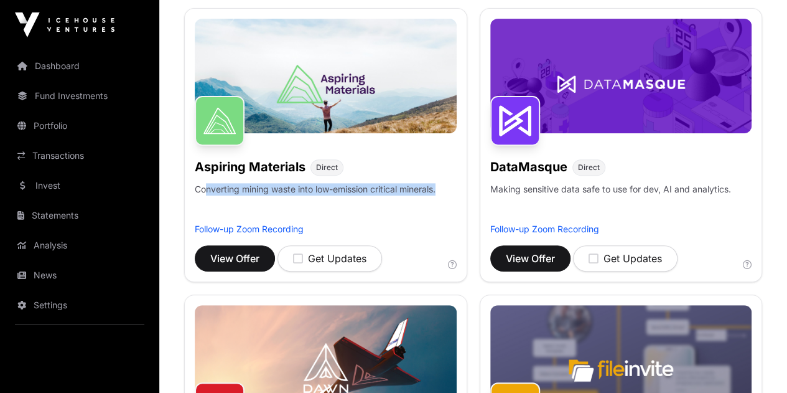
drag, startPoint x: 206, startPoint y: 187, endPoint x: 310, endPoint y: 201, distance: 104.8
click at [310, 201] on p "Converting mining waste into low-emission critical minerals." at bounding box center [315, 203] width 241 height 40
drag, startPoint x: 191, startPoint y: 187, endPoint x: 263, endPoint y: 199, distance: 72.5
click at [263, 199] on div "Aspiring Materials Direct Converting mining waste into low-emission critical mi…" at bounding box center [325, 145] width 283 height 274
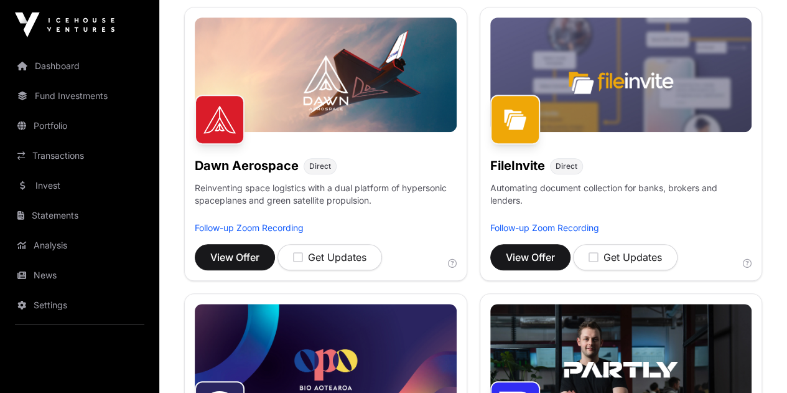
scroll to position [498, 0]
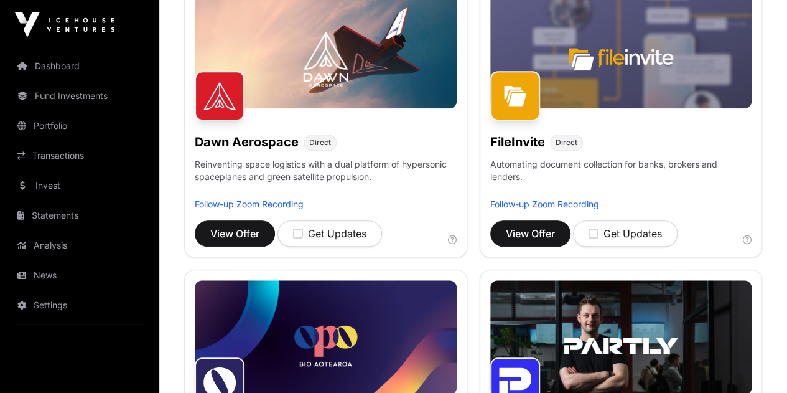
drag, startPoint x: 407, startPoint y: 189, endPoint x: 473, endPoint y: 210, distance: 69.1
drag, startPoint x: 479, startPoint y: 218, endPoint x: 415, endPoint y: 213, distance: 64.3
drag, startPoint x: 196, startPoint y: 193, endPoint x: 441, endPoint y: 179, distance: 245.7
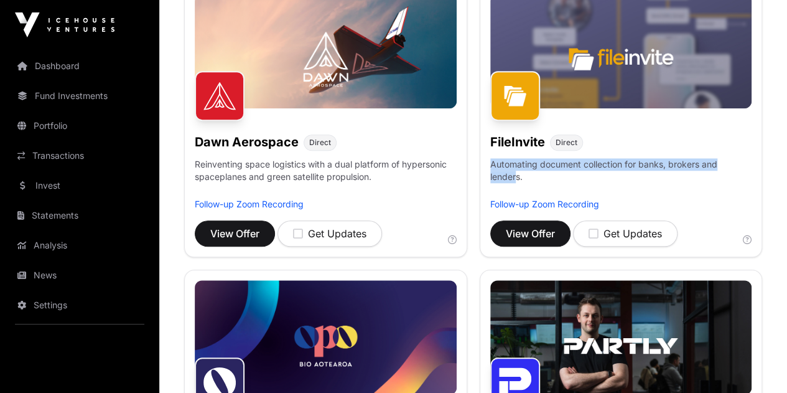
click at [490, 198] on p "Automating document collection for banks, brokers and lenders." at bounding box center [621, 178] width 262 height 40
drag, startPoint x: 611, startPoint y: 194, endPoint x: 731, endPoint y: 211, distance: 120.8
drag, startPoint x: 258, startPoint y: 199, endPoint x: 305, endPoint y: 202, distance: 46.8
click at [480, 202] on div "FileInvite Direct Automating document collection for banks, brokers and lenders…" at bounding box center [621, 120] width 283 height 274
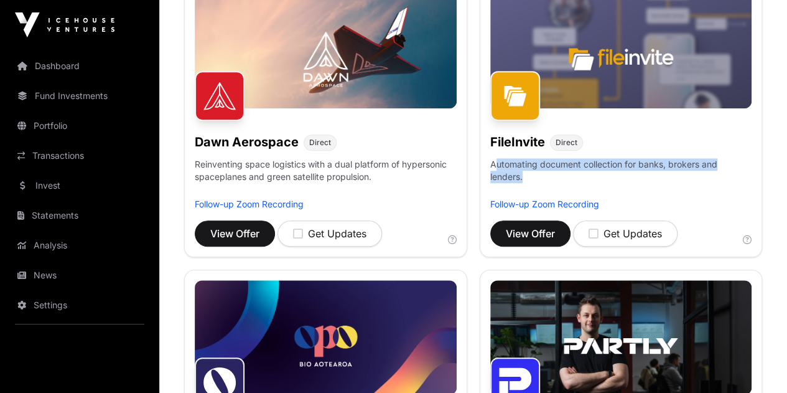
drag, startPoint x: 312, startPoint y: 205, endPoint x: 202, endPoint y: 195, distance: 110.7
click at [490, 195] on p "Automating document collection for banks, brokers and lenders." at bounding box center [621, 178] width 262 height 40
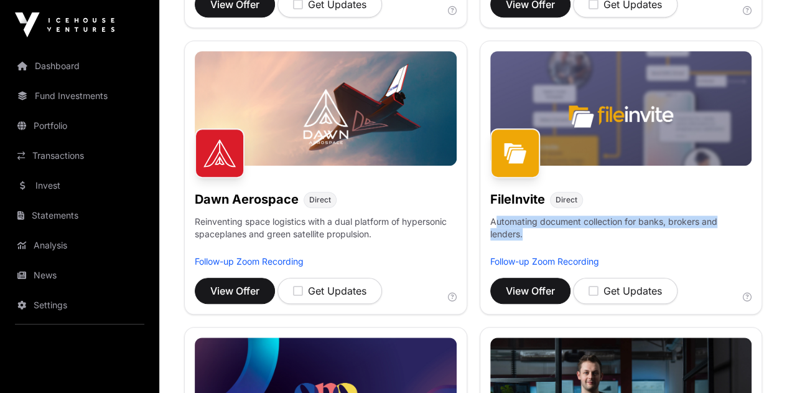
scroll to position [436, 0]
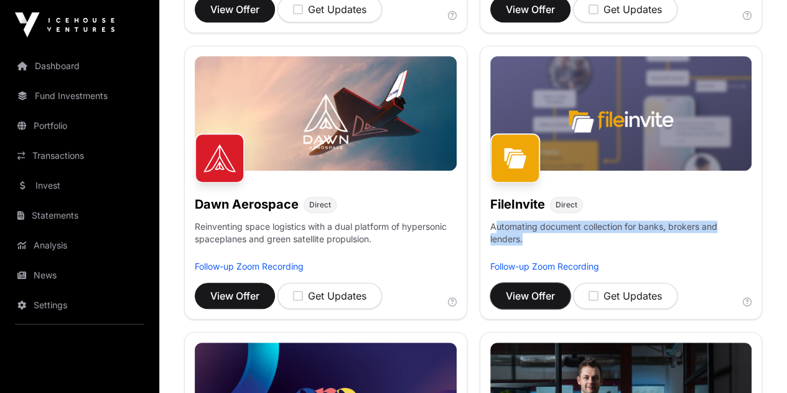
drag, startPoint x: 210, startPoint y: 294, endPoint x: 226, endPoint y: 319, distance: 28.8
drag, startPoint x: 226, startPoint y: 319, endPoint x: 306, endPoint y: 106, distance: 226.9
click at [490, 106] on img at bounding box center [621, 113] width 262 height 115
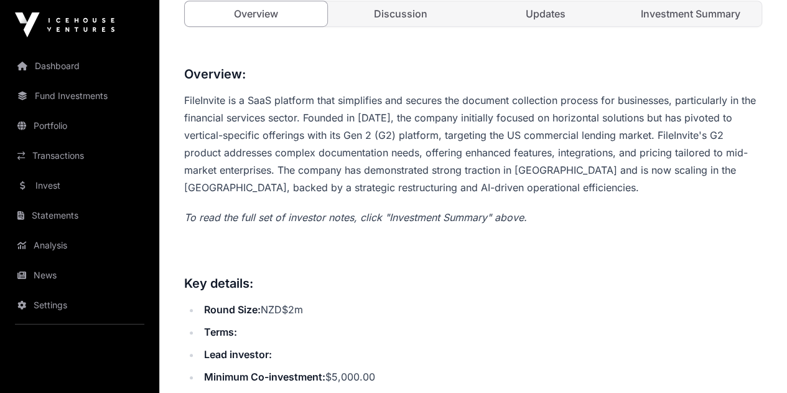
scroll to position [436, 0]
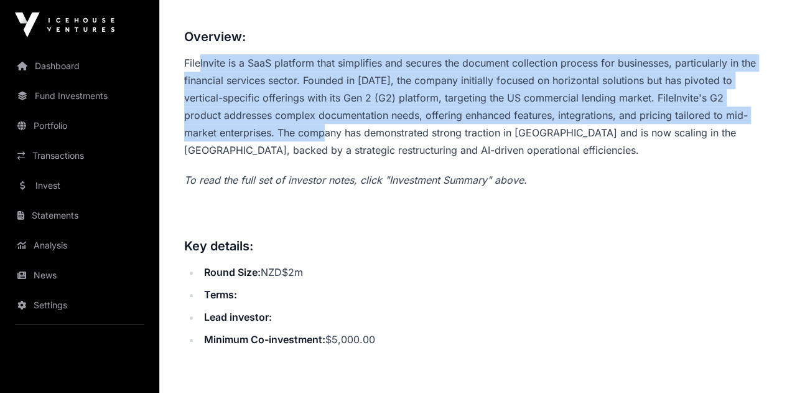
drag, startPoint x: 200, startPoint y: 133, endPoint x: 313, endPoint y: 221, distance: 142.8
click at [309, 159] on p "FileInvite is a SaaS platform that simplifies and secures the document collecti…" at bounding box center [473, 106] width 578 height 105
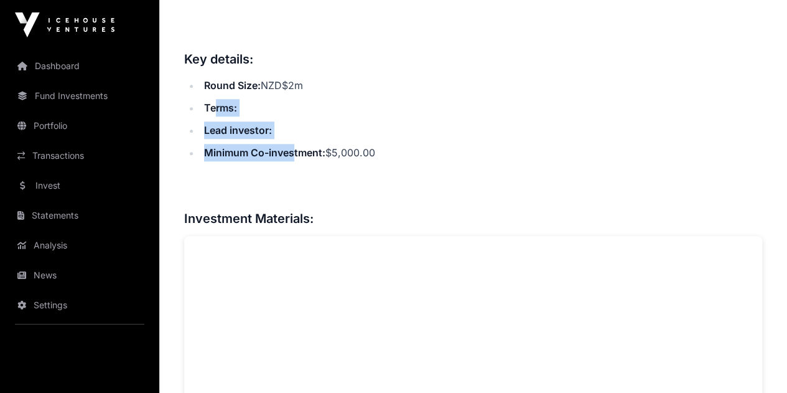
drag, startPoint x: 266, startPoint y: 196, endPoint x: 326, endPoint y: 240, distance: 73.4
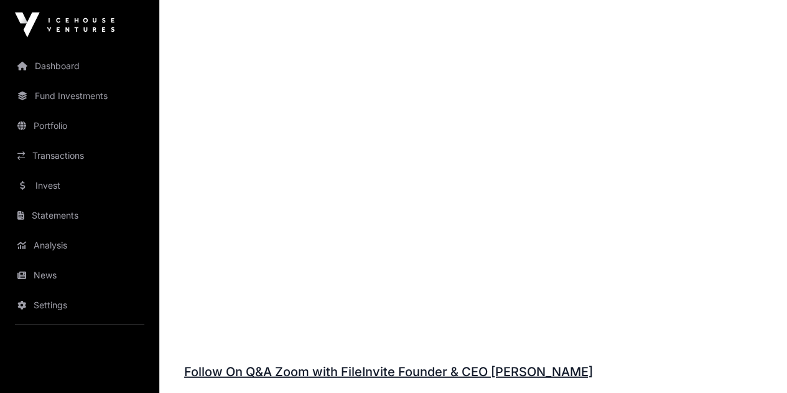
scroll to position [1307, 0]
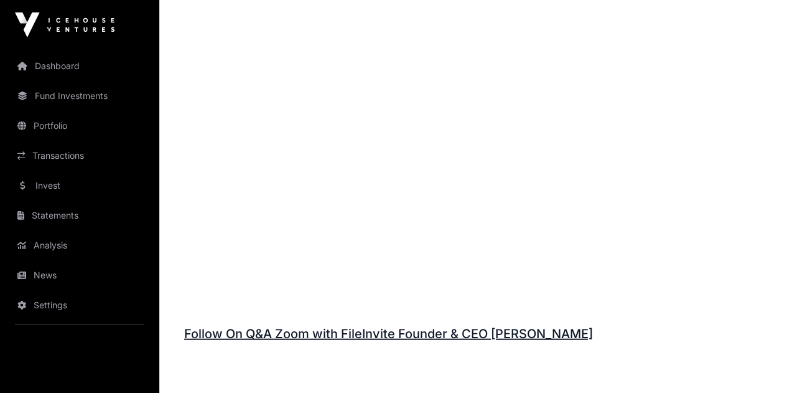
click at [387, 316] on h3 at bounding box center [473, 306] width 578 height 20
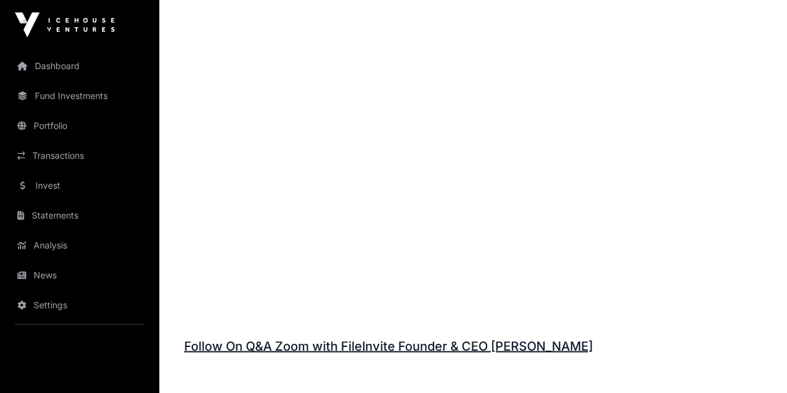
scroll to position [1300, 0]
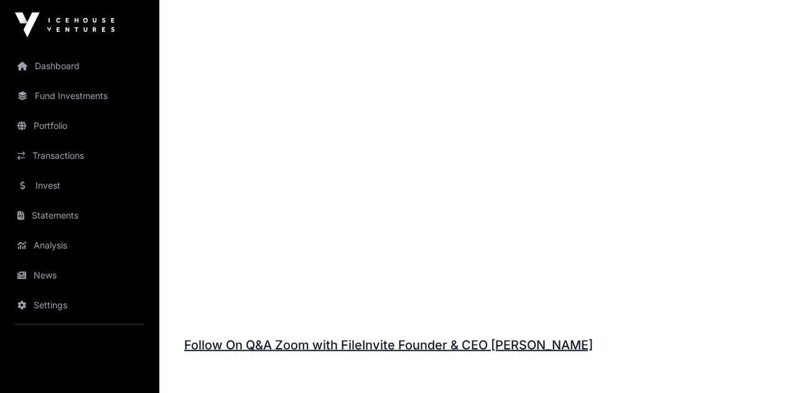
scroll to position [1298, 0]
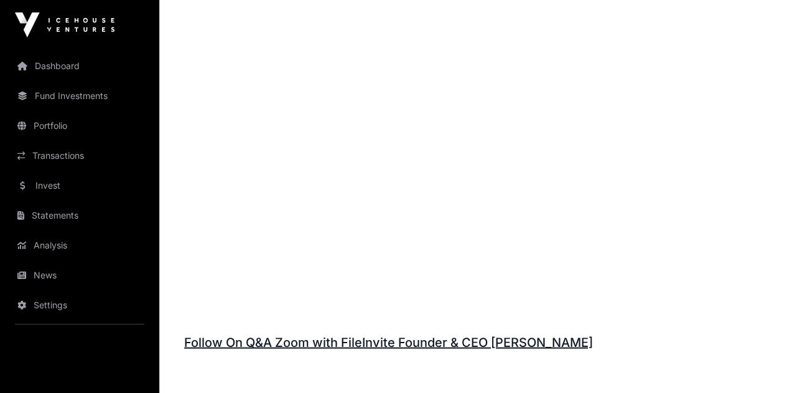
drag, startPoint x: 232, startPoint y: 21, endPoint x: 332, endPoint y: 22, distance: 100.2
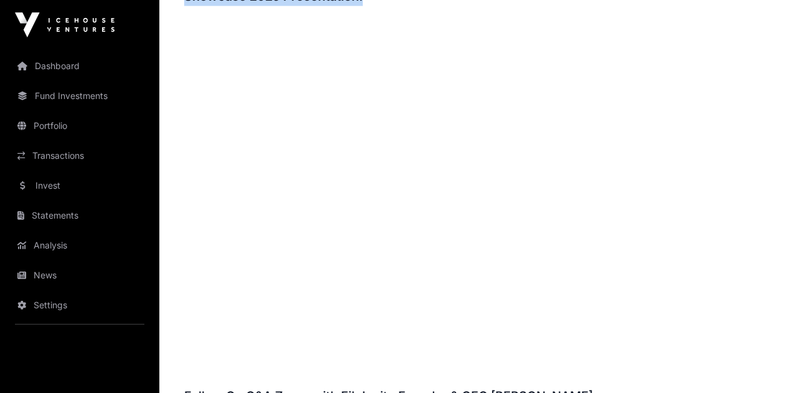
drag, startPoint x: 388, startPoint y: 22, endPoint x: 205, endPoint y: 4, distance: 183.9
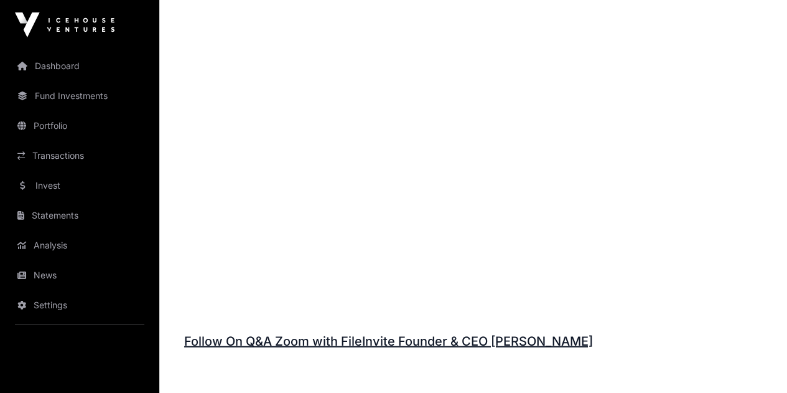
drag, startPoint x: 181, startPoint y: 17, endPoint x: 349, endPoint y: 20, distance: 168.1
drag, startPoint x: 374, startPoint y: 19, endPoint x: 196, endPoint y: 13, distance: 178.1
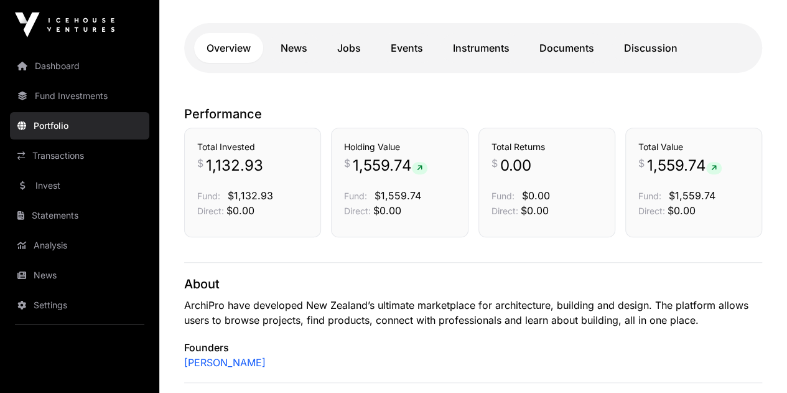
scroll to position [311, 0]
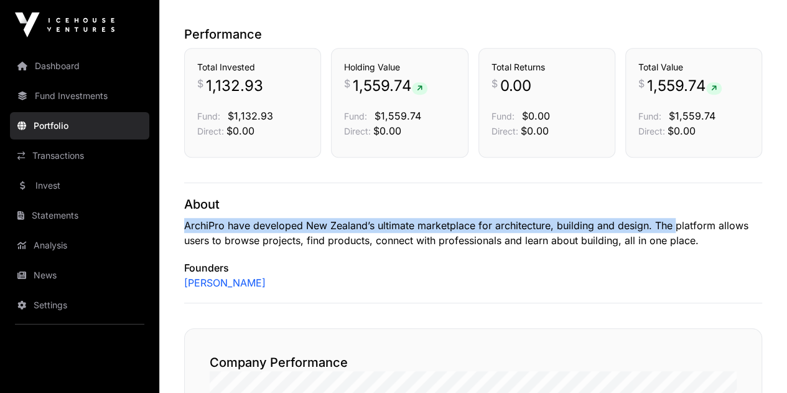
drag, startPoint x: 224, startPoint y: 243, endPoint x: 685, endPoint y: 218, distance: 461.9
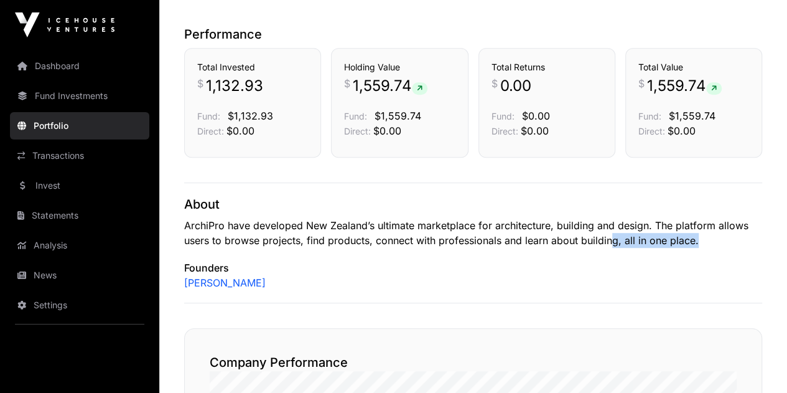
drag, startPoint x: 727, startPoint y: 235, endPoint x: 595, endPoint y: 235, distance: 132.0
click at [595, 235] on p "ArchiPro have developed New Zealand’s ultimate marketplace for architecture, bu…" at bounding box center [473, 233] width 578 height 30
drag, startPoint x: 312, startPoint y: 240, endPoint x: 375, endPoint y: 247, distance: 62.7
click at [373, 251] on div "About ArchiPro have developed New Zealand’s ultimate marketplace for architectu…" at bounding box center [473, 242] width 578 height 121
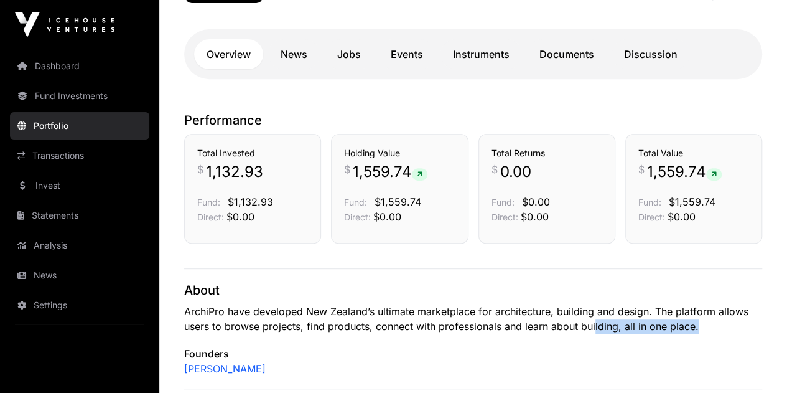
scroll to position [0, 0]
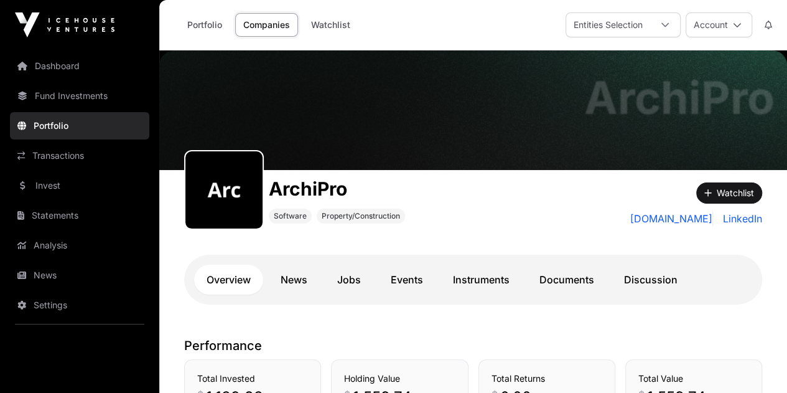
click at [293, 278] on link "News" at bounding box center [294, 280] width 52 height 30
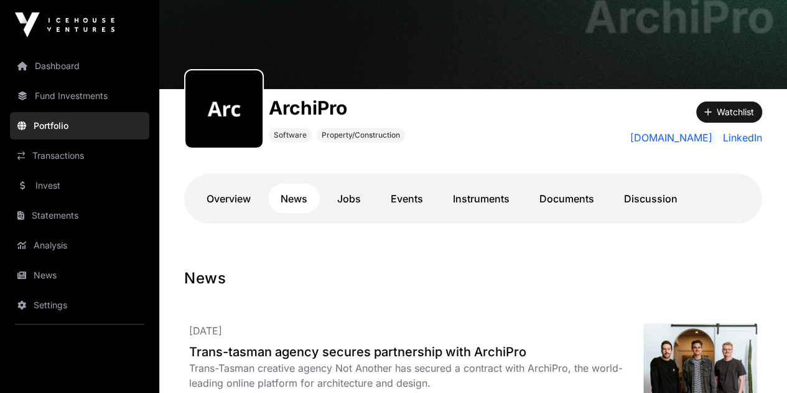
scroll to position [62, 0]
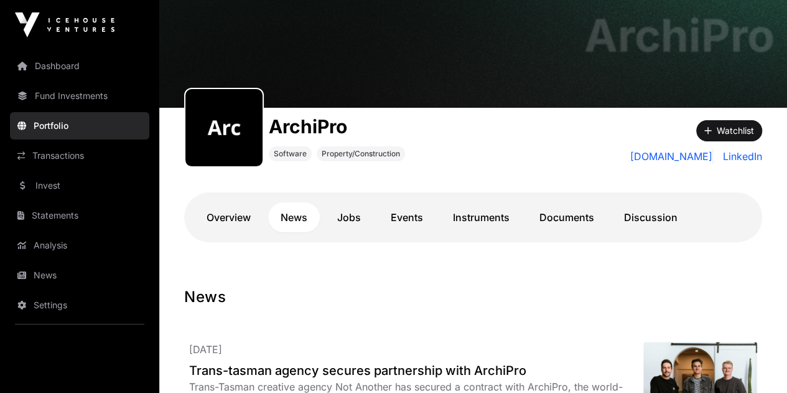
click at [349, 217] on link "Jobs" at bounding box center [349, 217] width 49 height 30
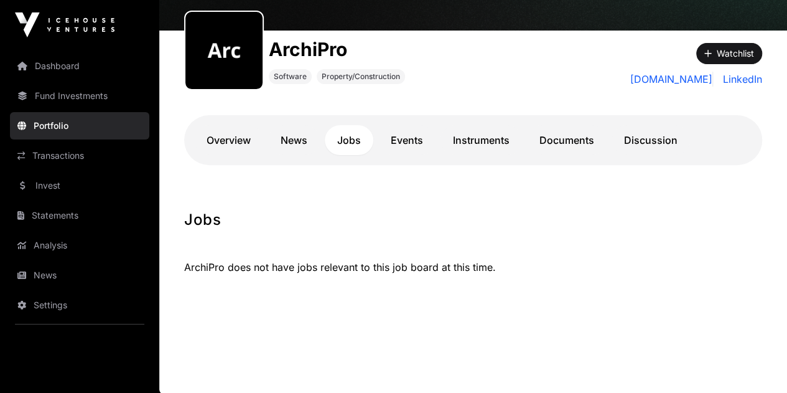
scroll to position [140, 0]
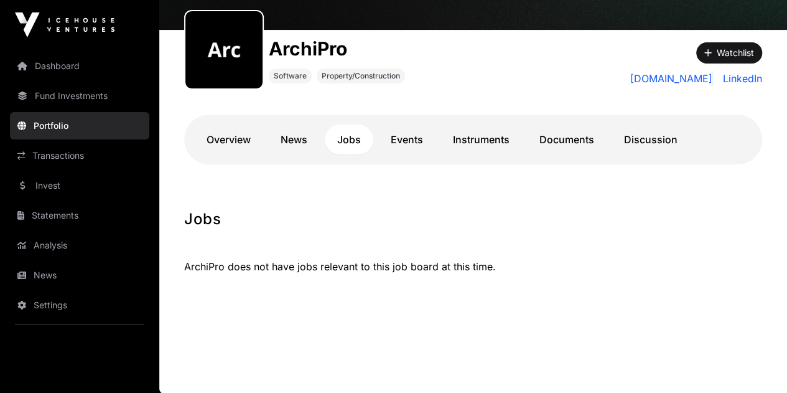
drag, startPoint x: 230, startPoint y: 139, endPoint x: 247, endPoint y: 135, distance: 17.4
click at [230, 139] on link "Overview" at bounding box center [228, 139] width 69 height 30
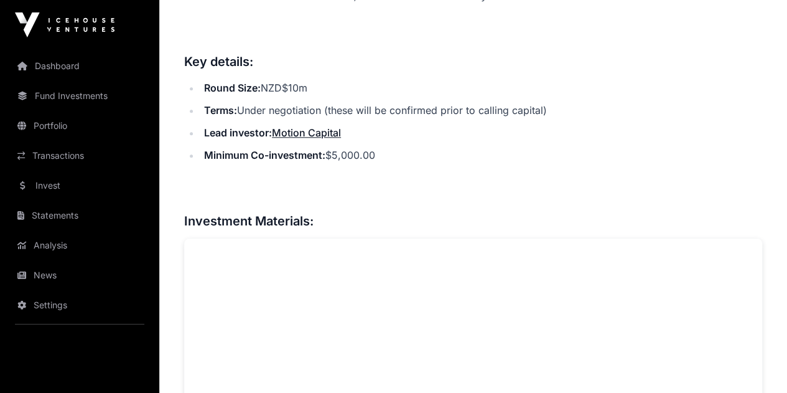
scroll to position [622, 0]
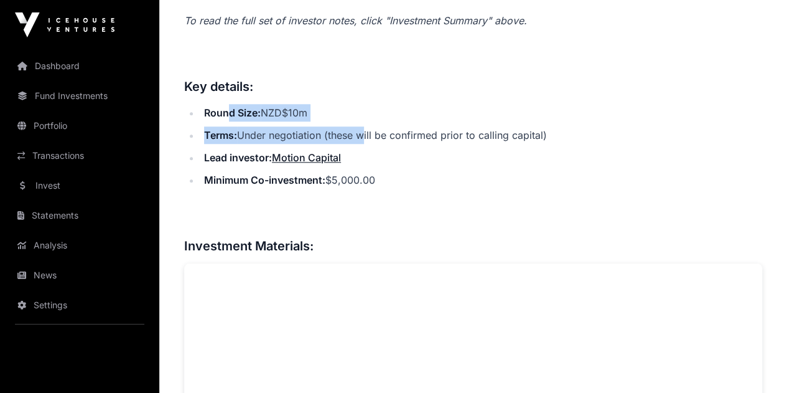
drag, startPoint x: 349, startPoint y: 199, endPoint x: 407, endPoint y: 198, distance: 58.5
click at [387, 189] on ul "Round Size: NZD$10m Terms: Under negotiation (these will be confirmed prior to …" at bounding box center [473, 146] width 578 height 85
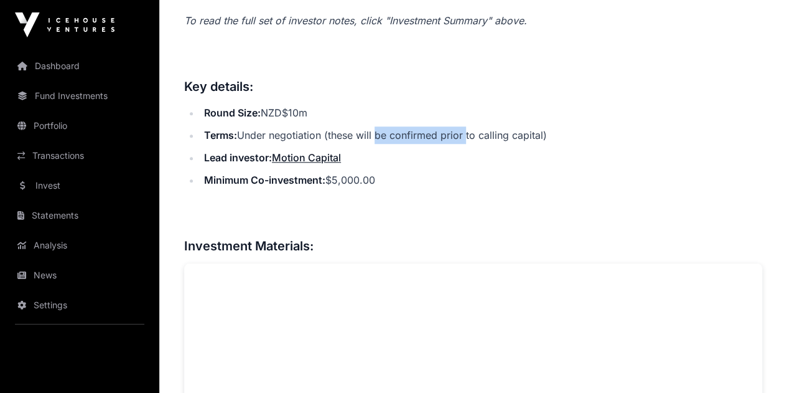
drag, startPoint x: 468, startPoint y: 205, endPoint x: 358, endPoint y: 205, distance: 110.2
click at [359, 144] on li "Terms: Under negotiation (these will be confirmed prior to calling capital)" at bounding box center [481, 134] width 562 height 17
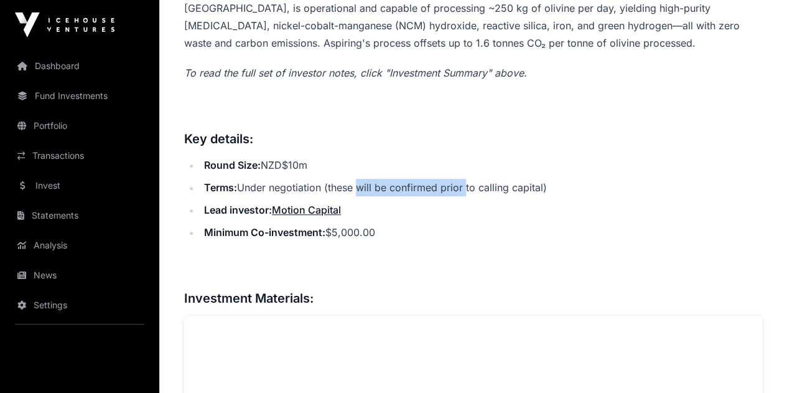
scroll to position [498, 0]
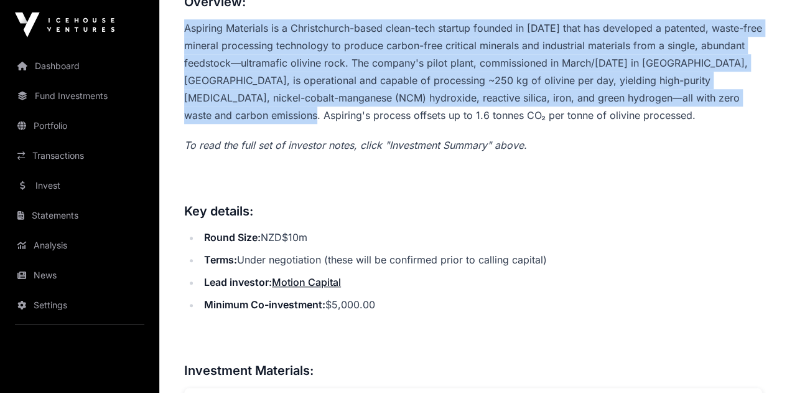
drag, startPoint x: 177, startPoint y: 96, endPoint x: 300, endPoint y: 182, distance: 149.4
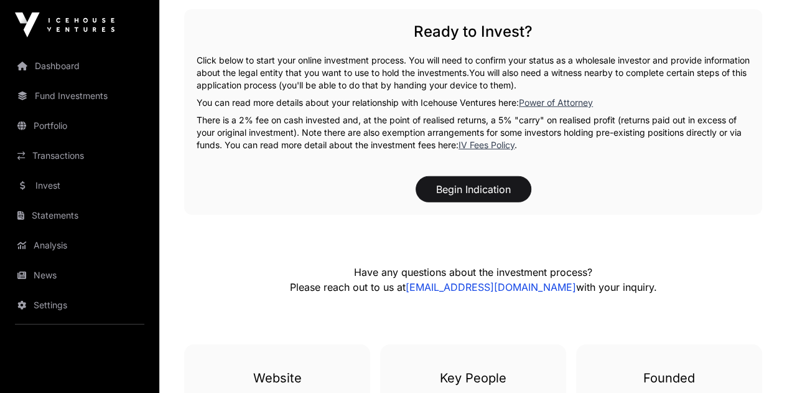
scroll to position [1824, 0]
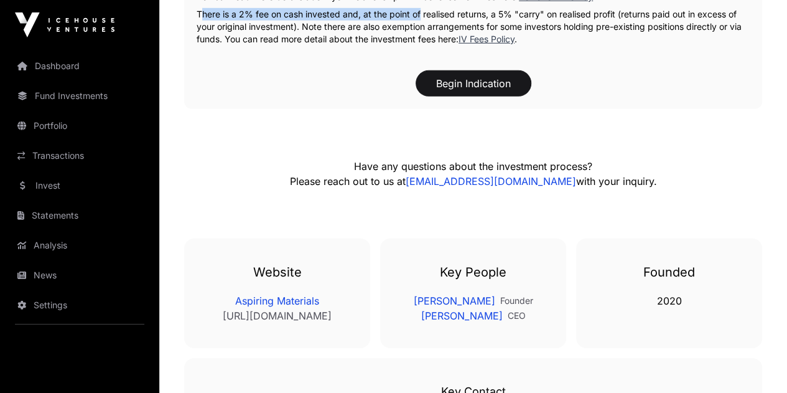
drag, startPoint x: 195, startPoint y: 88, endPoint x: 508, endPoint y: 93, distance: 313.1
click at [503, 93] on div "Ready to Invest? Click below to start your online investment process. You will …" at bounding box center [473, 6] width 578 height 205
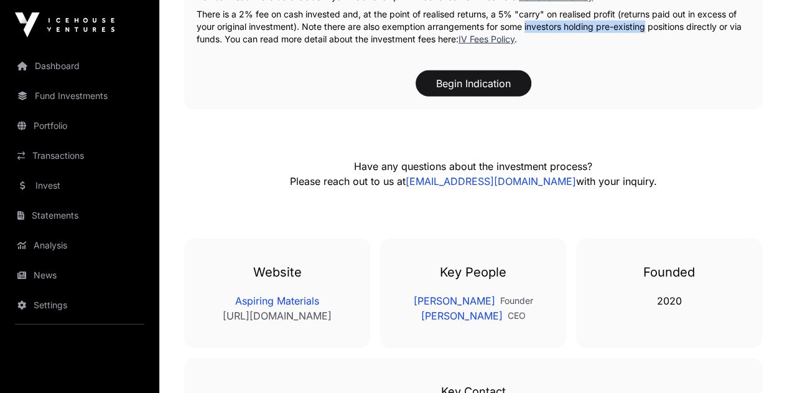
drag, startPoint x: 644, startPoint y: 100, endPoint x: 487, endPoint y: 96, distance: 156.9
click at [507, 45] on p "There is a 2% fee on cash invested and, at the point of realised returns, a 5% …" at bounding box center [473, 26] width 553 height 37
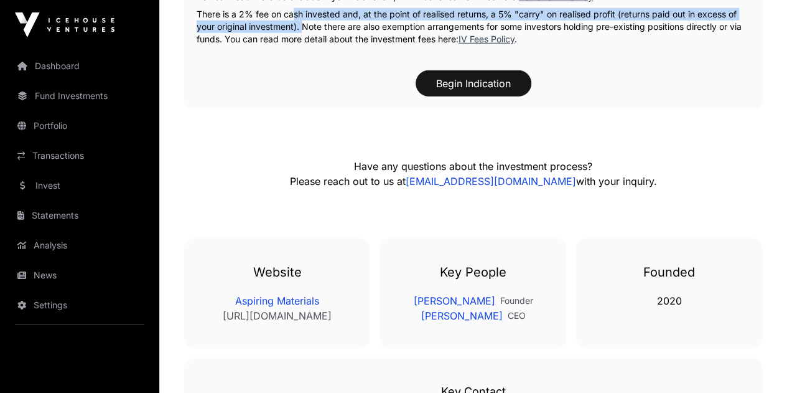
drag, startPoint x: 289, startPoint y: 82, endPoint x: 301, endPoint y: 101, distance: 23.0
click at [301, 45] on p "There is a 2% fee on cash invested and, at the point of realised returns, a 5% …" at bounding box center [473, 26] width 553 height 37
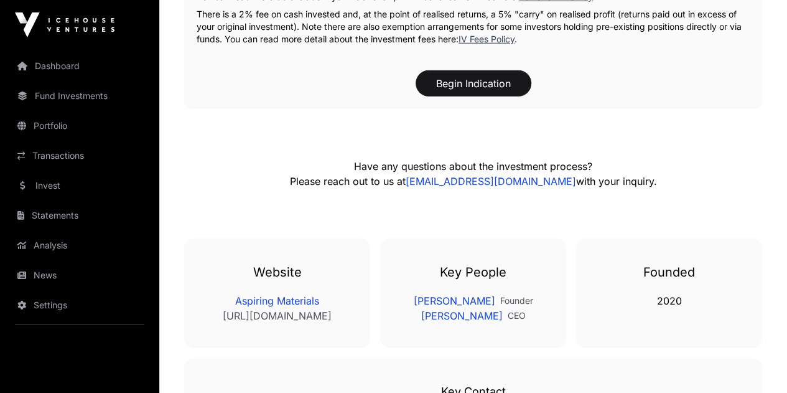
click at [406, 45] on p "There is a 2% fee on cash invested and, at the point of realised returns, a 5% …" at bounding box center [473, 26] width 553 height 37
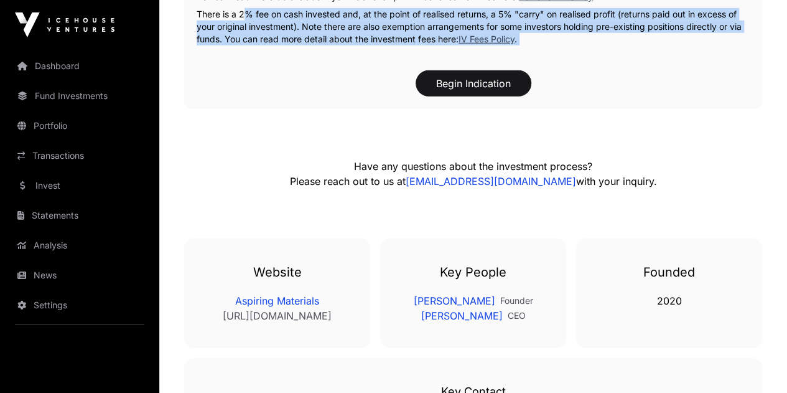
drag, startPoint x: 242, startPoint y: 89, endPoint x: 319, endPoint y: 134, distance: 89.6
click at [319, 109] on div "Ready to Invest? Click below to start your online investment process. You will …" at bounding box center [473, 6] width 578 height 205
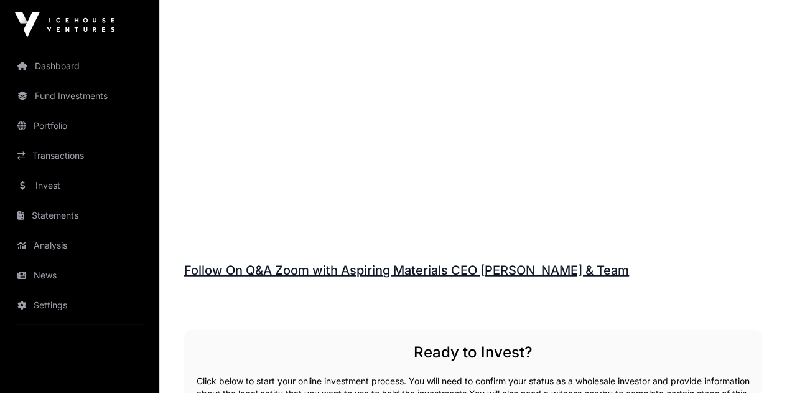
scroll to position [1336, 0]
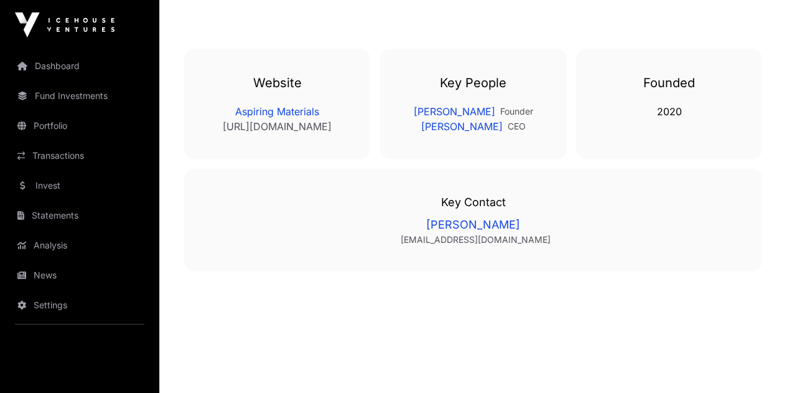
scroll to position [2020, 0]
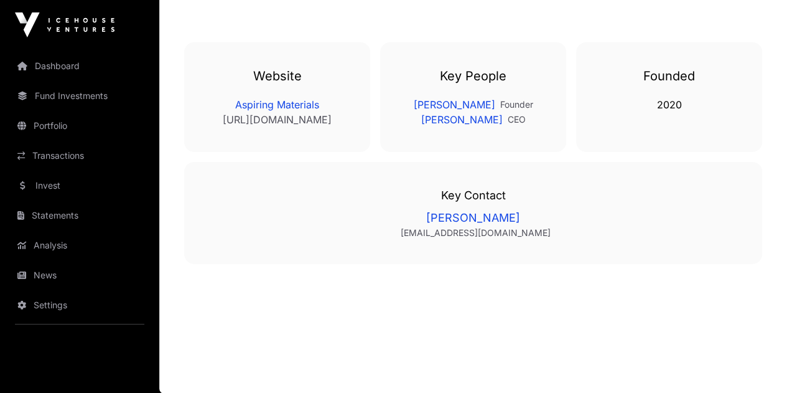
click at [289, 112] on link "Aspiring Materials" at bounding box center [277, 104] width 136 height 15
